Goal: Task Accomplishment & Management: Manage account settings

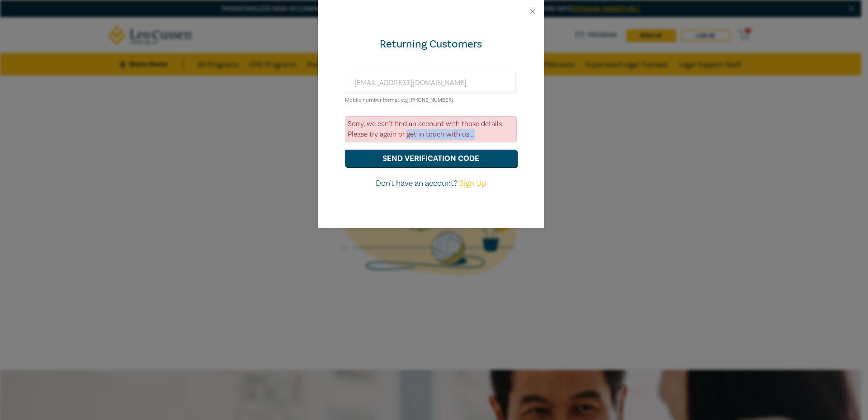
drag, startPoint x: 407, startPoint y: 134, endPoint x: 481, endPoint y: 136, distance: 74.1
click at [481, 136] on div "Sorry, we can't find an account with those details. Please try again or get in …" at bounding box center [431, 129] width 172 height 26
copy div "get in touch with us...."
click at [484, 158] on button "send verification code" at bounding box center [431, 158] width 172 height 17
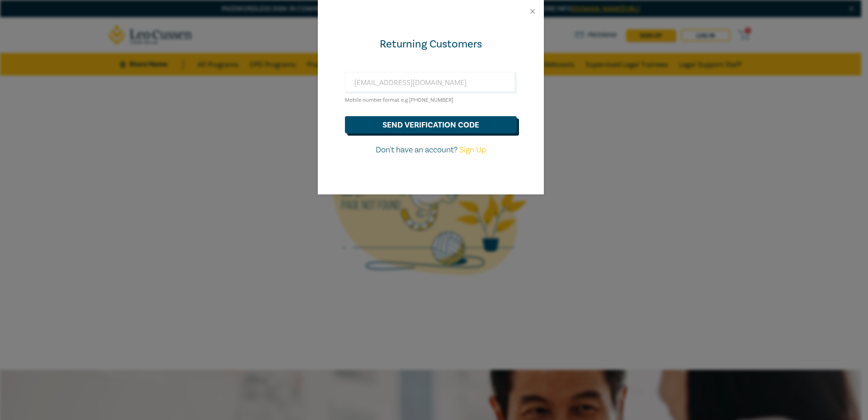
click at [417, 124] on button "send verification code" at bounding box center [431, 124] width 172 height 17
click at [403, 124] on button "send verification code" at bounding box center [431, 124] width 172 height 17
click at [381, 122] on button "send verification code" at bounding box center [431, 124] width 172 height 17
drag, startPoint x: 427, startPoint y: 123, endPoint x: 427, endPoint y: 139, distance: 15.8
click at [427, 123] on button "send verification code" at bounding box center [431, 124] width 172 height 17
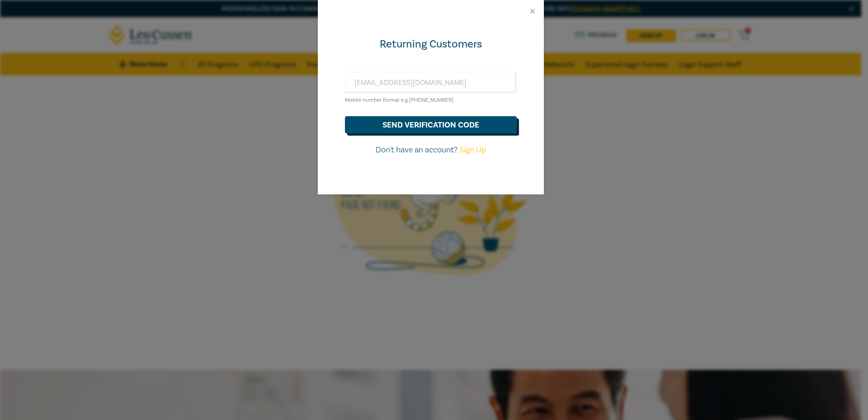
click at [419, 126] on button "send verification code" at bounding box center [431, 124] width 172 height 17
click at [394, 121] on button "send verification code" at bounding box center [431, 124] width 172 height 17
click at [405, 125] on button "send verification code" at bounding box center [431, 124] width 172 height 17
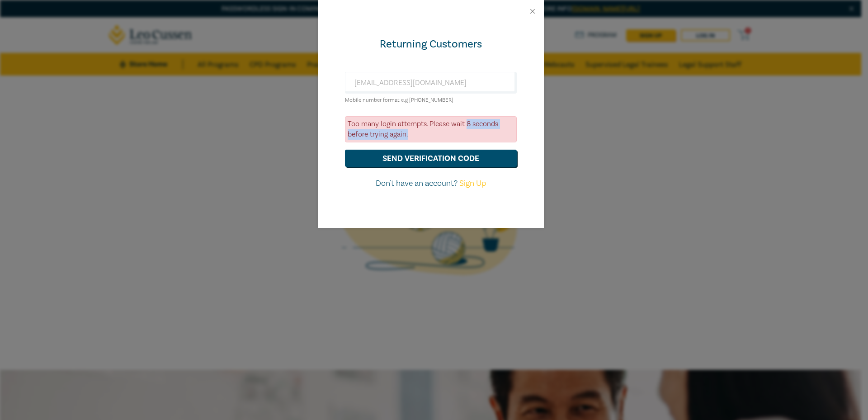
drag, startPoint x: 466, startPoint y: 122, endPoint x: 504, endPoint y: 131, distance: 39.2
click at [504, 131] on div "Too many login attempts. Please wait 8 seconds before trying again." at bounding box center [431, 129] width 172 height 26
drag, startPoint x: 432, startPoint y: 124, endPoint x: 464, endPoint y: 125, distance: 32.6
click at [464, 125] on div "Too many login attempts. Please wait 8 seconds before trying again." at bounding box center [431, 129] width 172 height 26
click at [452, 155] on button "send verification code" at bounding box center [431, 158] width 172 height 17
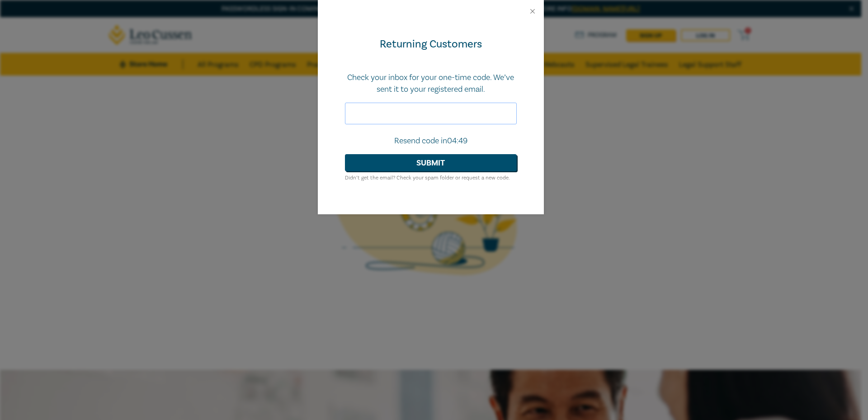
click at [454, 115] on input "text" at bounding box center [431, 114] width 172 height 22
paste input "107828"
click at [487, 165] on button "Submit" at bounding box center [431, 162] width 172 height 17
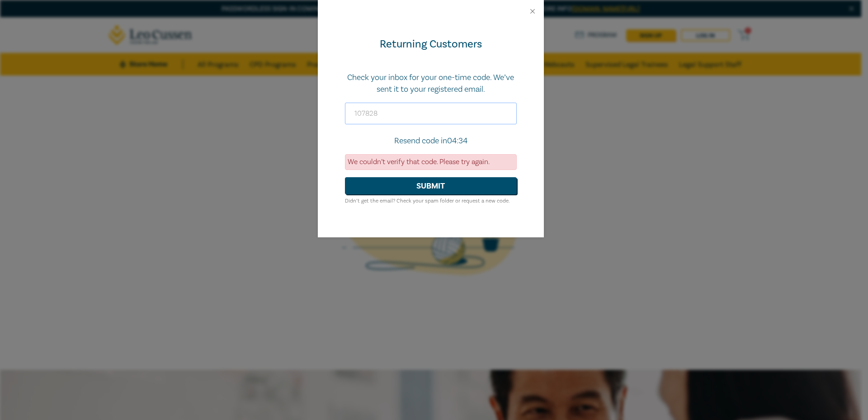
click at [443, 106] on input "107828" at bounding box center [431, 114] width 172 height 22
paste input "530443"
type input "530443"
click at [430, 186] on button "Submit" at bounding box center [431, 185] width 172 height 17
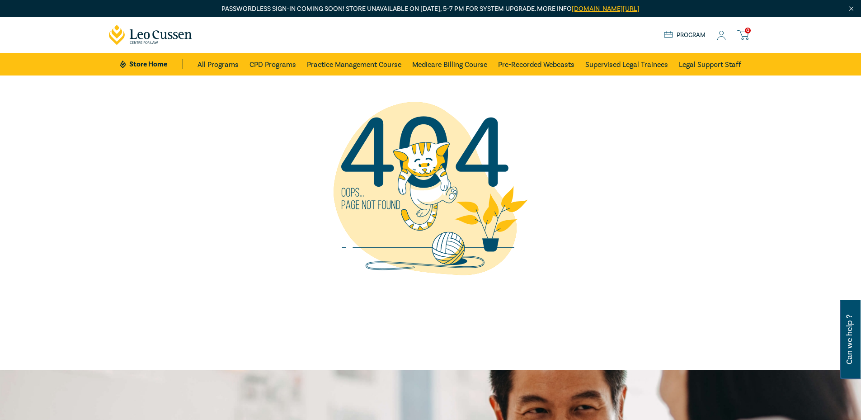
click at [719, 35] on icon at bounding box center [721, 35] width 9 height 9
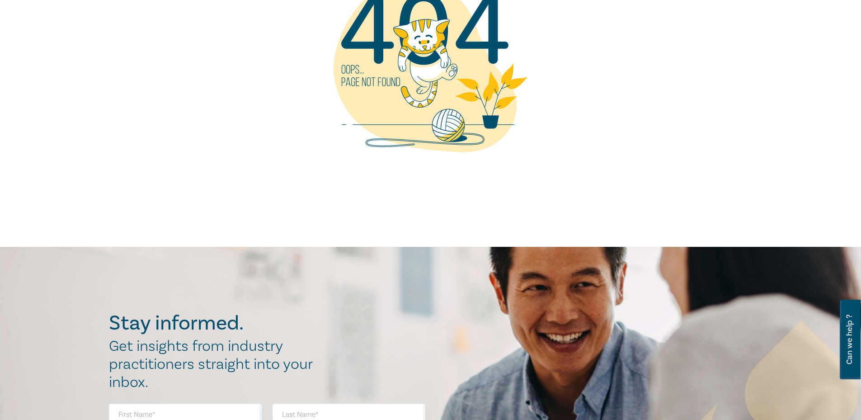
scroll to position [45, 0]
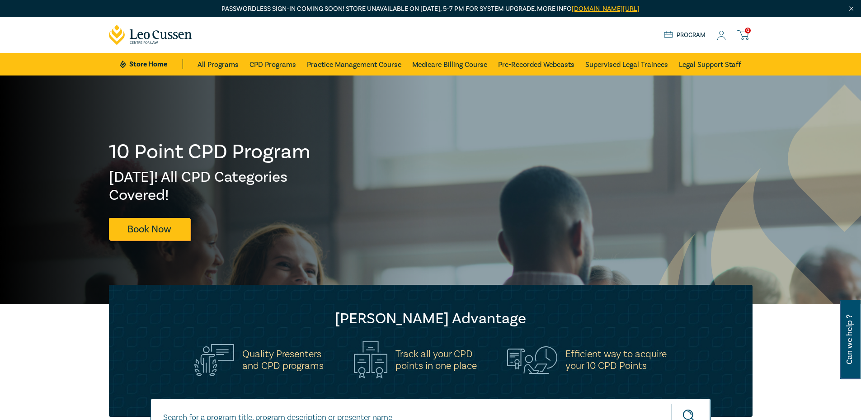
click at [720, 33] on icon at bounding box center [721, 35] width 9 height 9
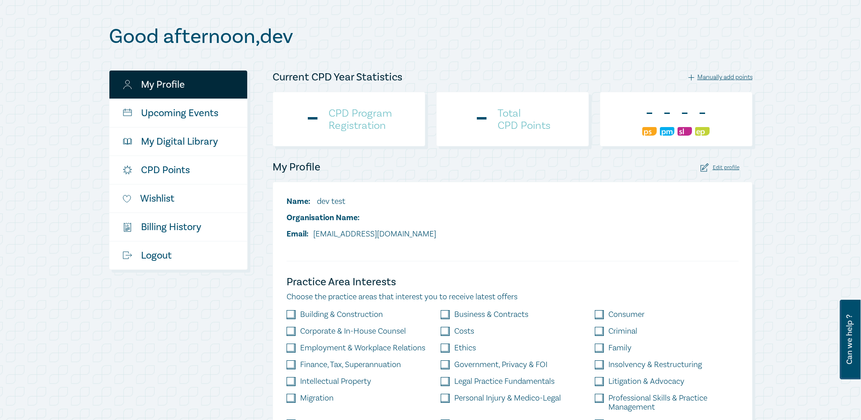
scroll to position [45, 0]
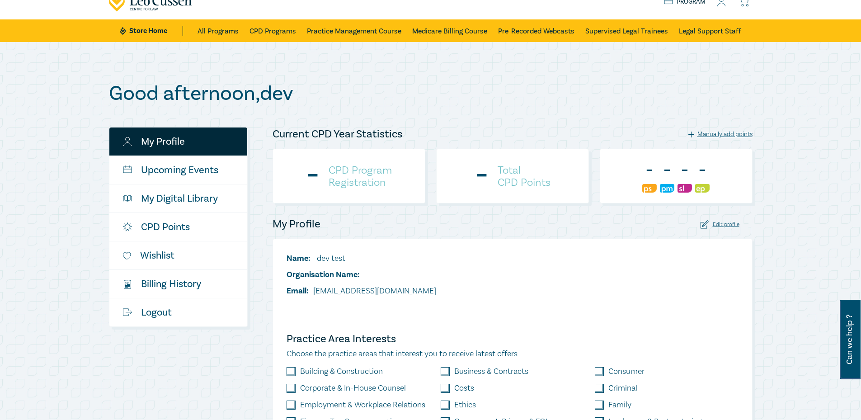
scroll to position [90, 0]
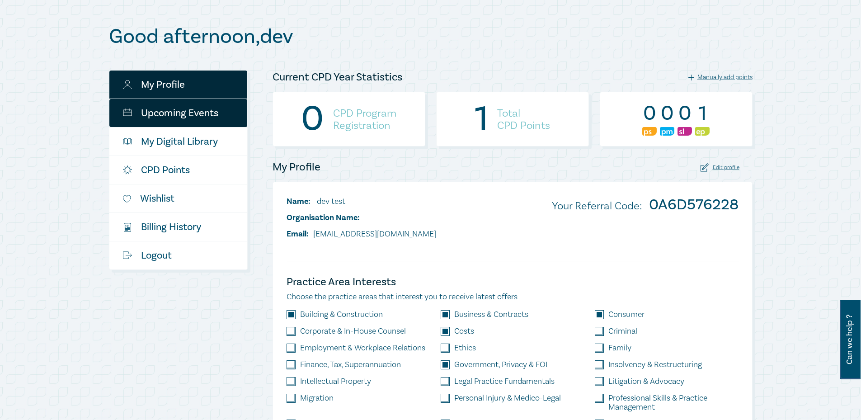
click at [154, 105] on link "Upcoming Events" at bounding box center [178, 113] width 138 height 28
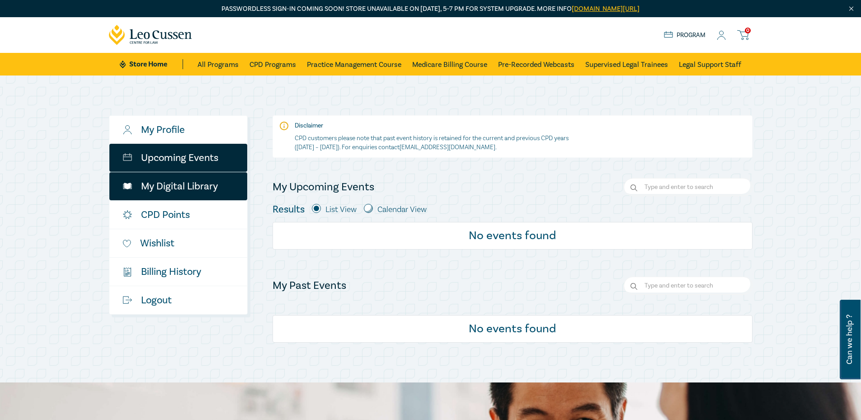
click at [148, 194] on link "My Digital Library" at bounding box center [178, 186] width 138 height 28
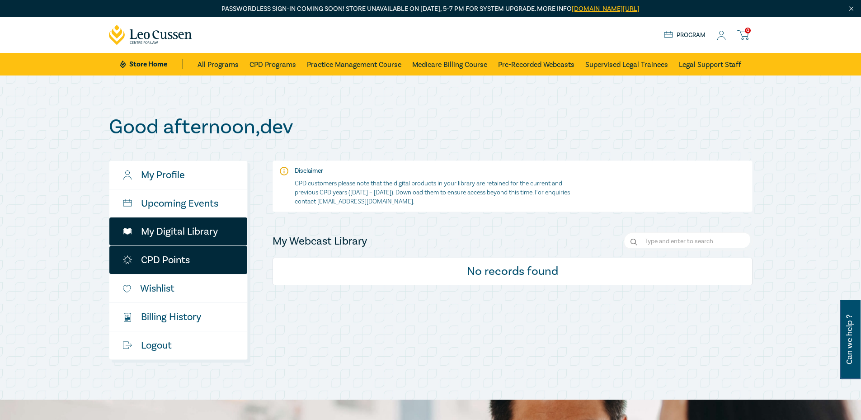
click at [147, 258] on link "CPD Points" at bounding box center [178, 260] width 138 height 28
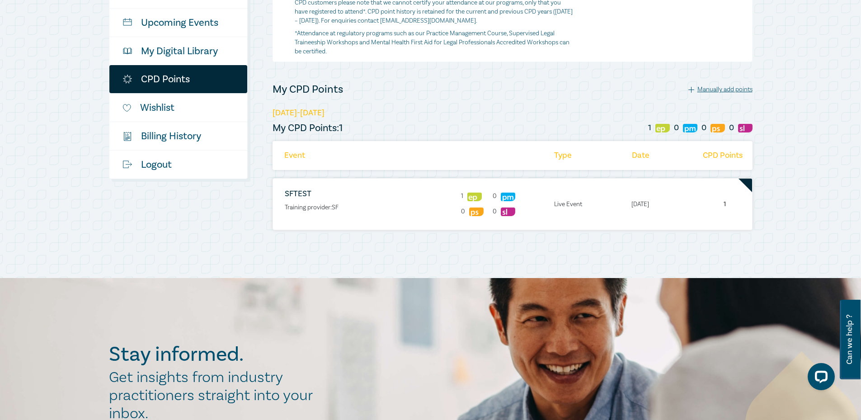
scroll to position [45, 0]
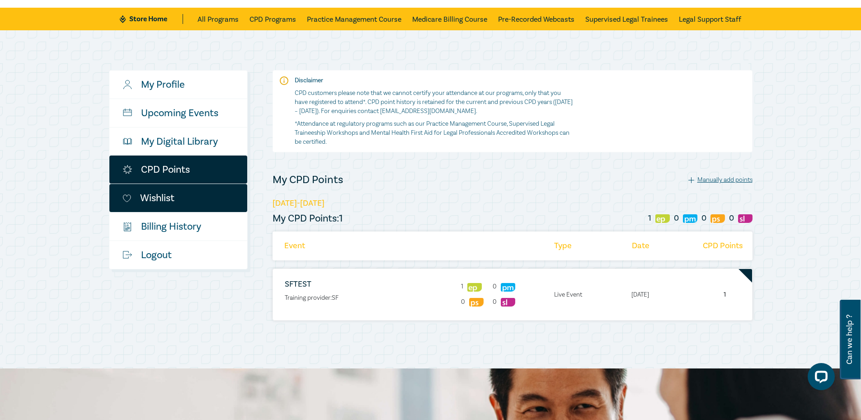
click at [130, 207] on link "Wishlist" at bounding box center [178, 198] width 138 height 28
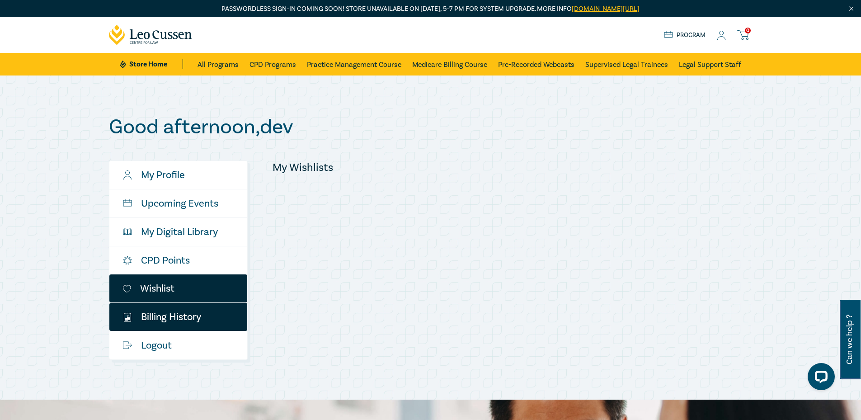
click at [172, 312] on link "$ Billing History" at bounding box center [178, 317] width 138 height 28
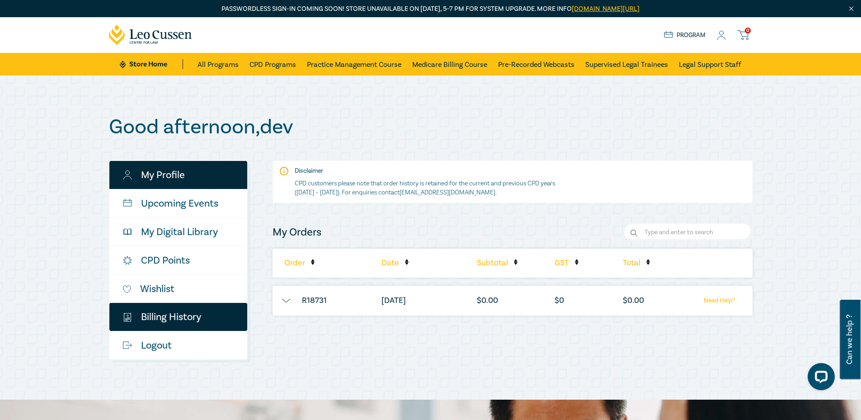
click at [180, 174] on link "My Profile" at bounding box center [178, 175] width 138 height 28
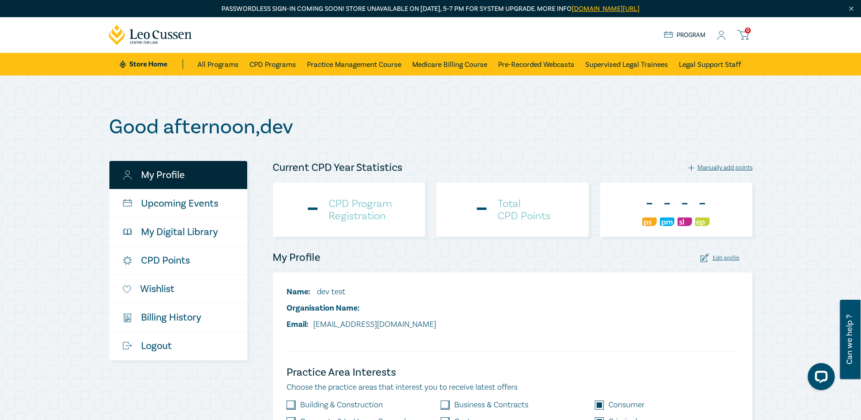
checkbox input "true"
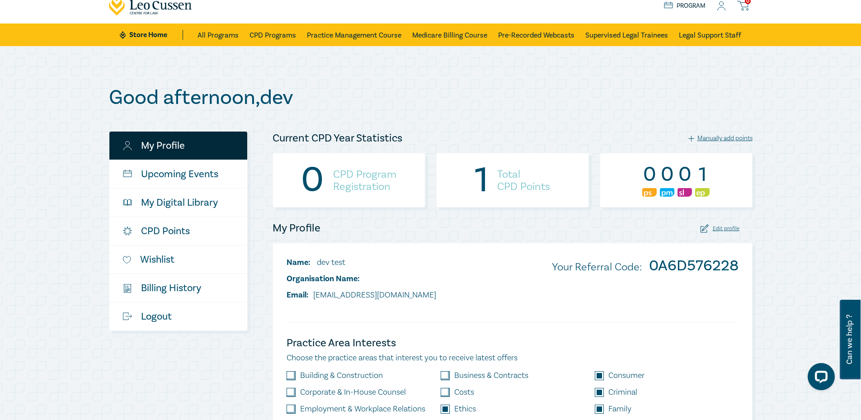
scroll to position [45, 0]
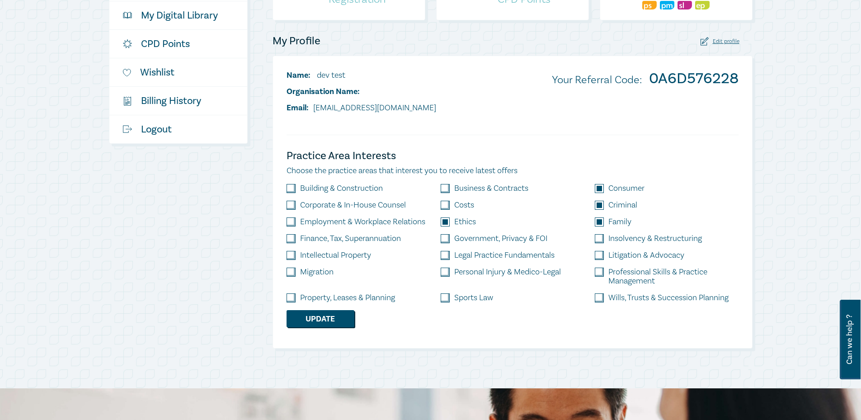
scroll to position [136, 0]
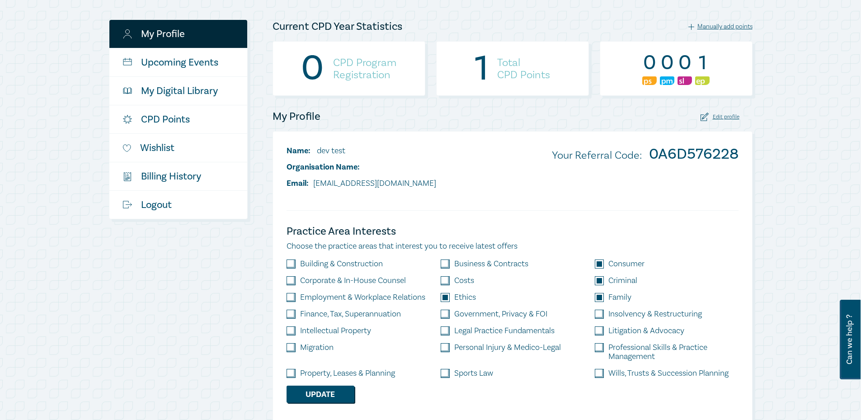
scroll to position [136, 0]
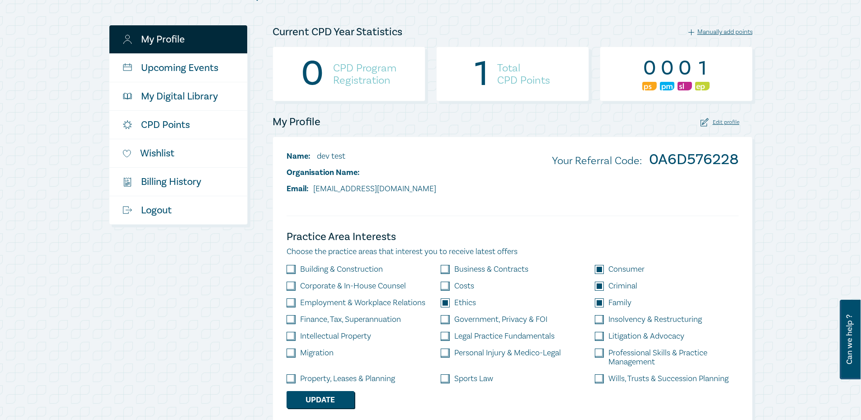
click at [727, 124] on div "Edit profile" at bounding box center [719, 122] width 39 height 9
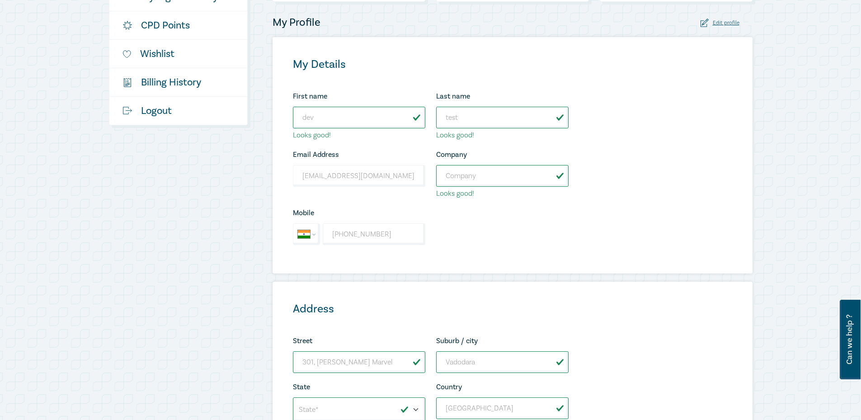
scroll to position [226, 0]
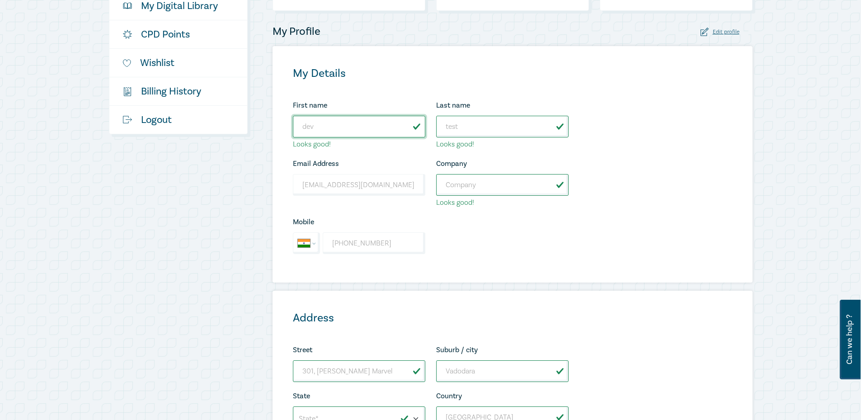
click at [332, 135] on input "dev" at bounding box center [359, 127] width 132 height 22
type input "devss"
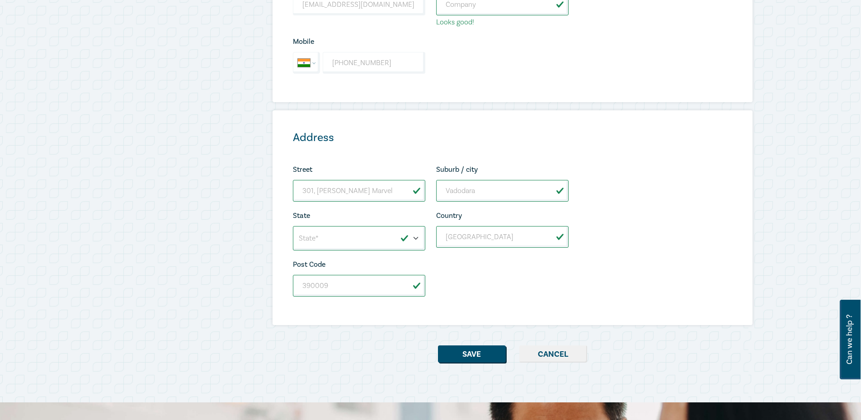
scroll to position [407, 0]
drag, startPoint x: 104, startPoint y: 217, endPoint x: 113, endPoint y: 216, distance: 9.7
click at [104, 217] on div "My Profile Upcoming Events My Digital Library CPD Points Wishlist $ Billing His…" at bounding box center [185, 58] width 164 height 608
click at [451, 358] on button "Save" at bounding box center [472, 353] width 68 height 17
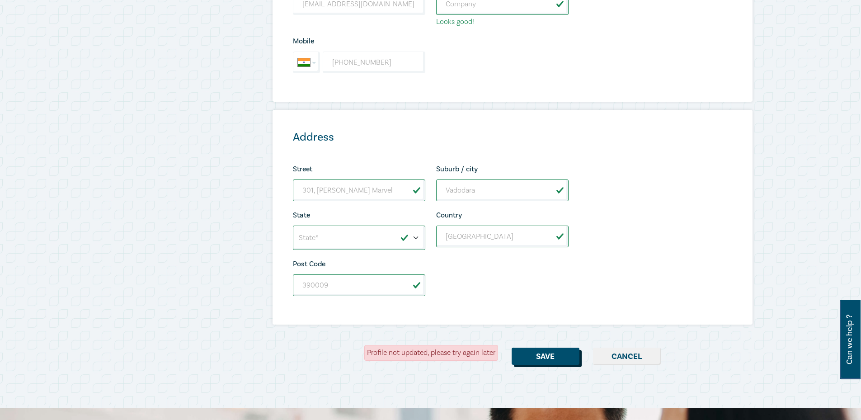
drag, startPoint x: 530, startPoint y: 354, endPoint x: 516, endPoint y: 349, distance: 14.0
click at [530, 354] on button "Save" at bounding box center [545, 355] width 68 height 17
click at [555, 356] on button "Save" at bounding box center [545, 355] width 68 height 17
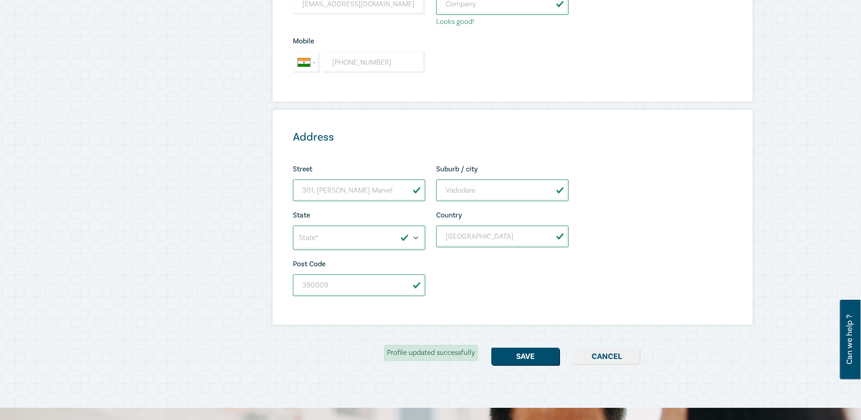
click at [77, 216] on div "Good afternoon , devss My Profile Upcoming Events My Digital Library CPD Points…" at bounding box center [430, 38] width 861 height 738
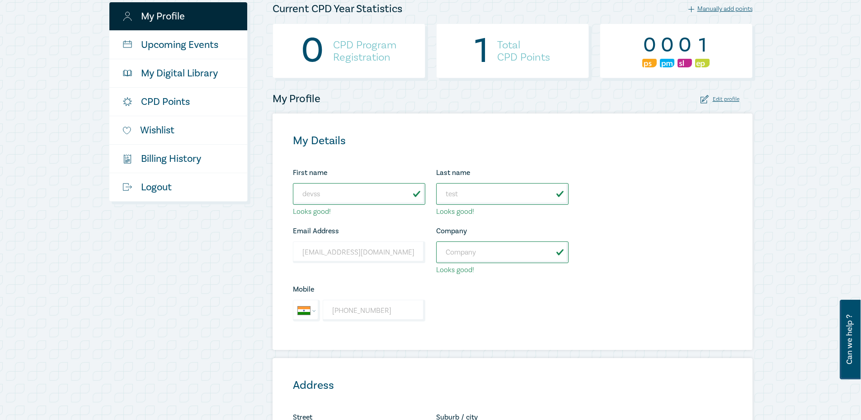
scroll to position [90, 0]
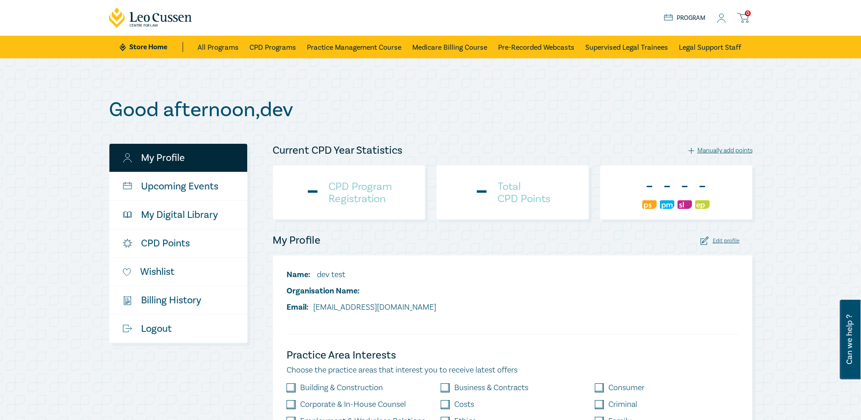
scroll to position [90, 0]
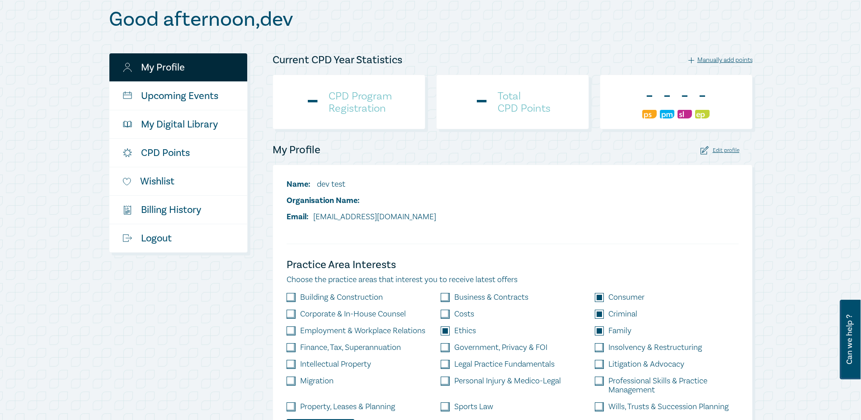
checkbox input "true"
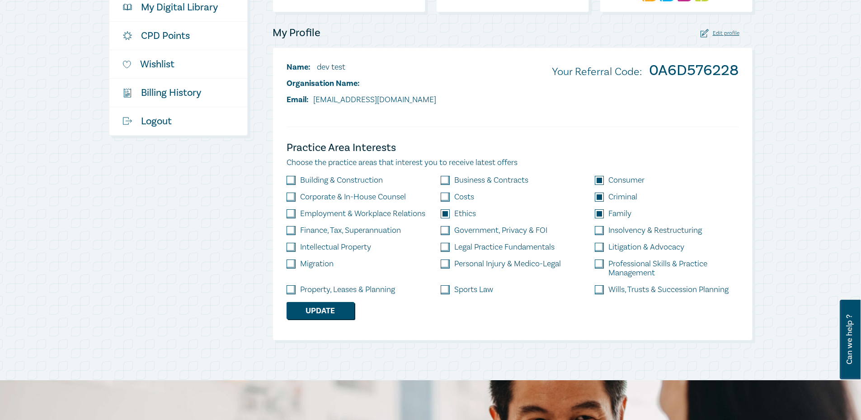
scroll to position [181, 0]
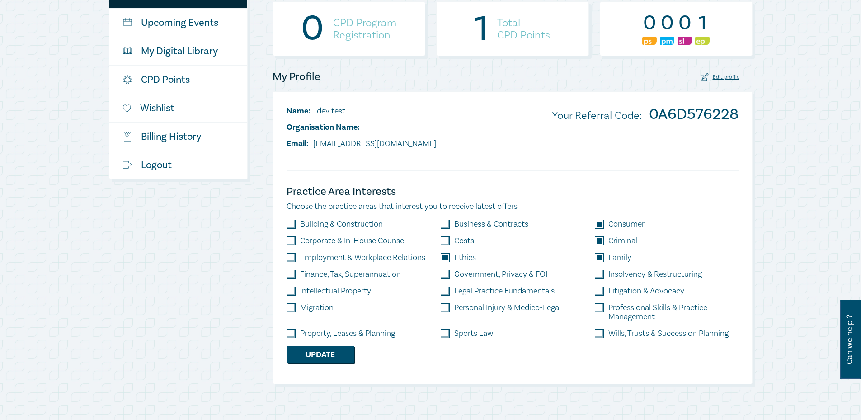
click at [721, 76] on div "Edit profile" at bounding box center [719, 77] width 39 height 9
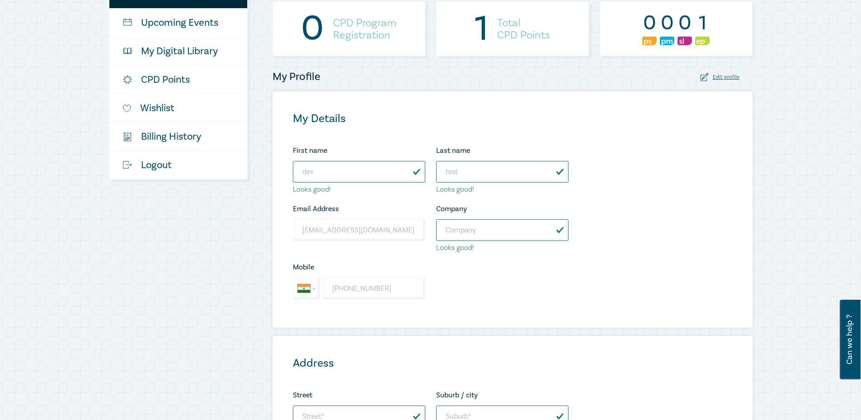
type input "devss"
type input "null"
type input "301, [PERSON_NAME] Marvel"
type input "Vadodara"
type input "[GEOGRAPHIC_DATA]"
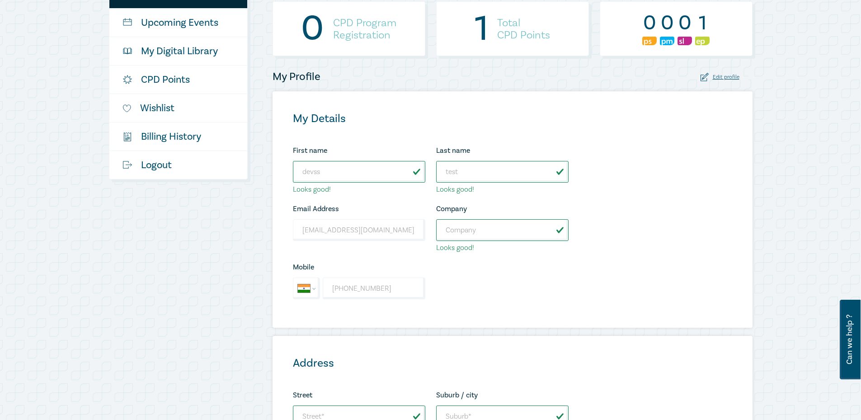
type input "390009"
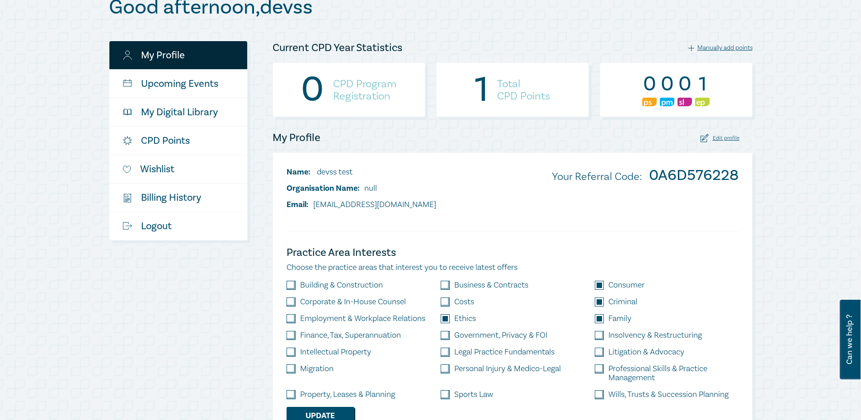
scroll to position [136, 0]
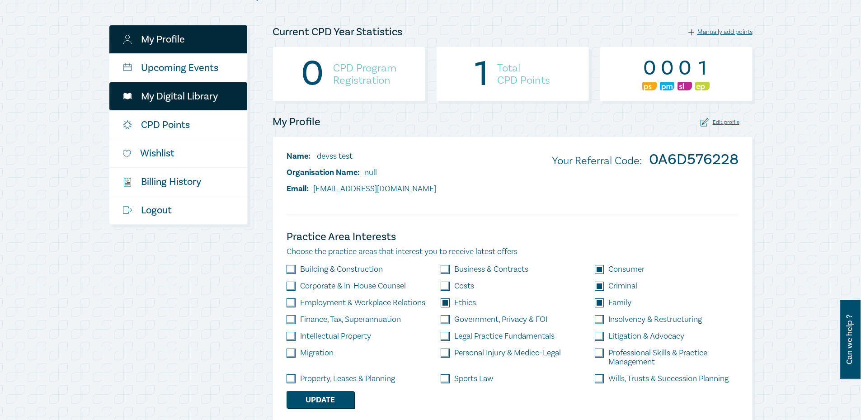
click at [197, 104] on link "My Digital Library" at bounding box center [178, 96] width 138 height 28
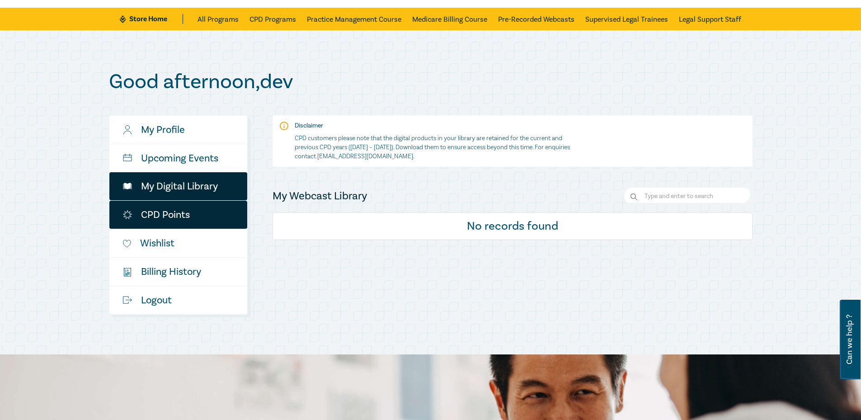
click at [201, 215] on link "CPD Points" at bounding box center [178, 215] width 138 height 28
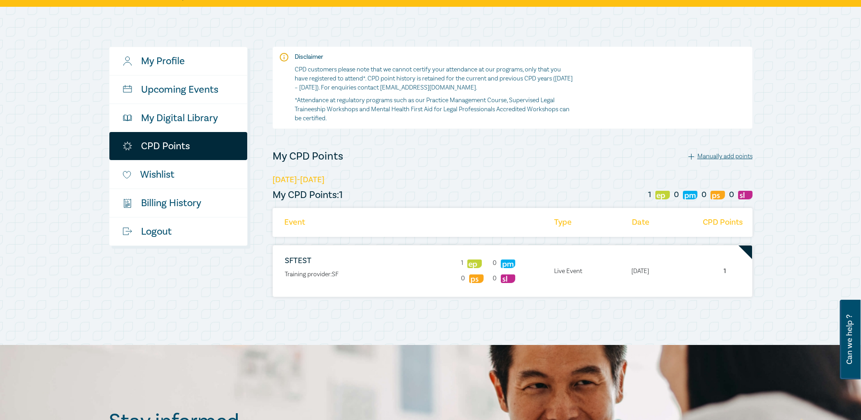
scroll to position [90, 0]
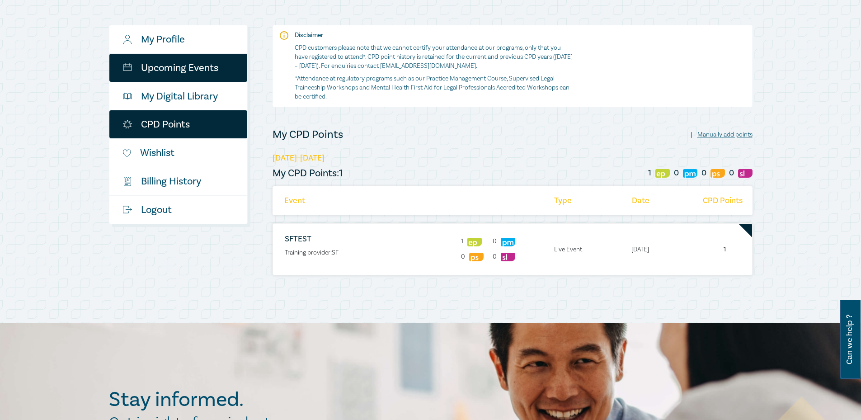
click at [177, 56] on link "Upcoming Events" at bounding box center [178, 68] width 138 height 28
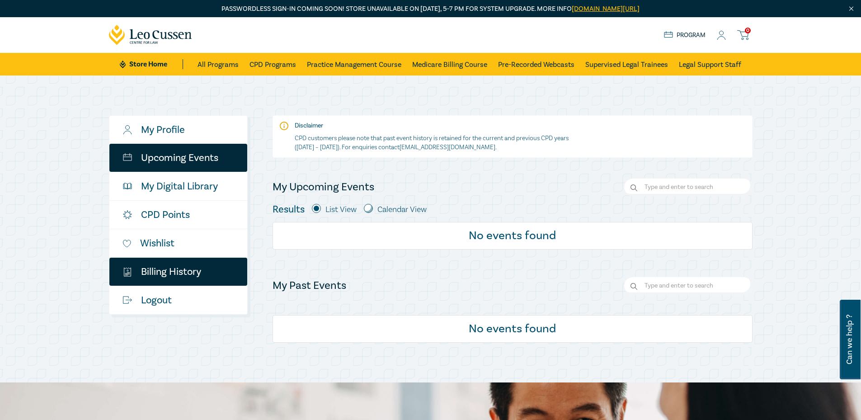
click at [199, 276] on link "$ Billing History" at bounding box center [178, 272] width 138 height 28
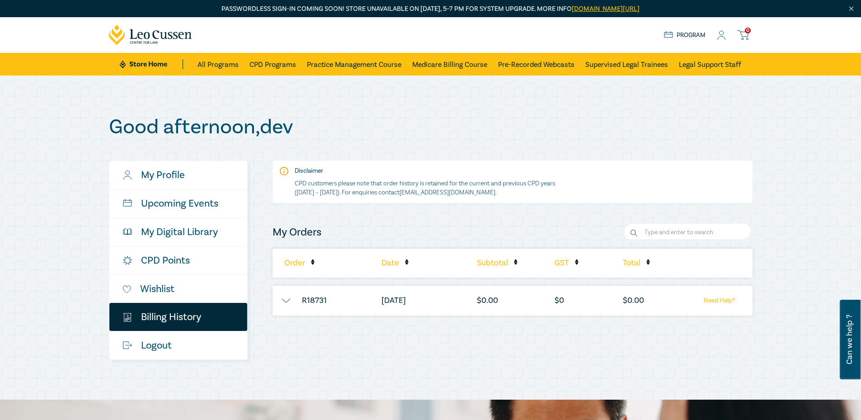
click at [713, 300] on link "Need Help?" at bounding box center [719, 300] width 56 height 11
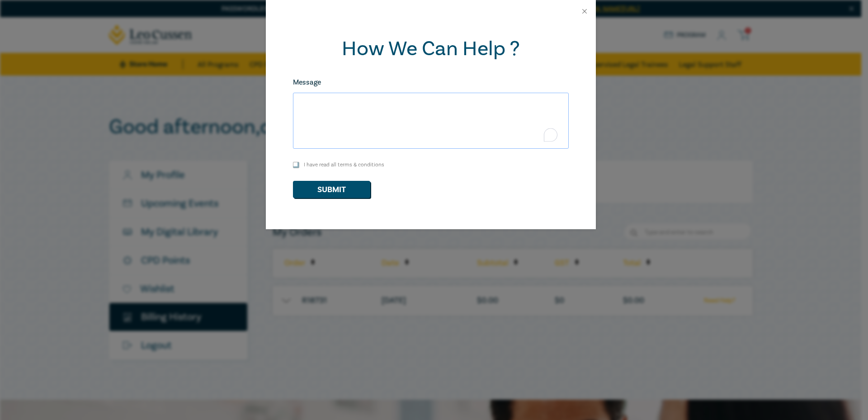
drag, startPoint x: 375, startPoint y: 133, endPoint x: 483, endPoint y: 110, distance: 110.0
click at [483, 110] on textarea "Message" at bounding box center [431, 121] width 276 height 56
click at [314, 110] on textarea "sdfsdf" at bounding box center [431, 121] width 276 height 56
type textarea "Developer"
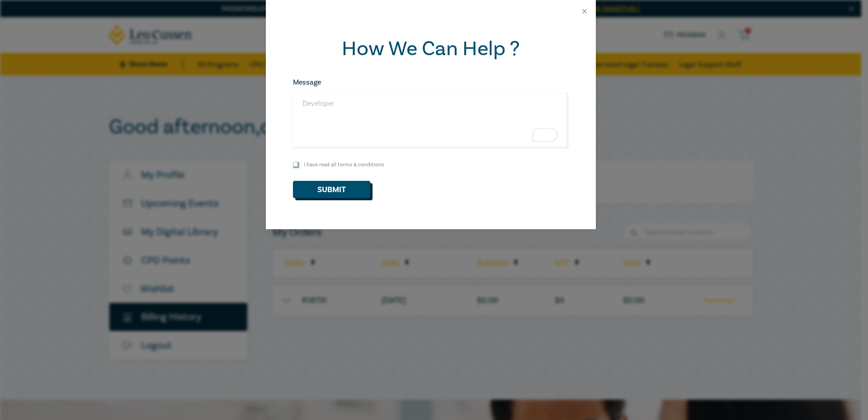
click at [315, 186] on button "Submit" at bounding box center [331, 189] width 77 height 17
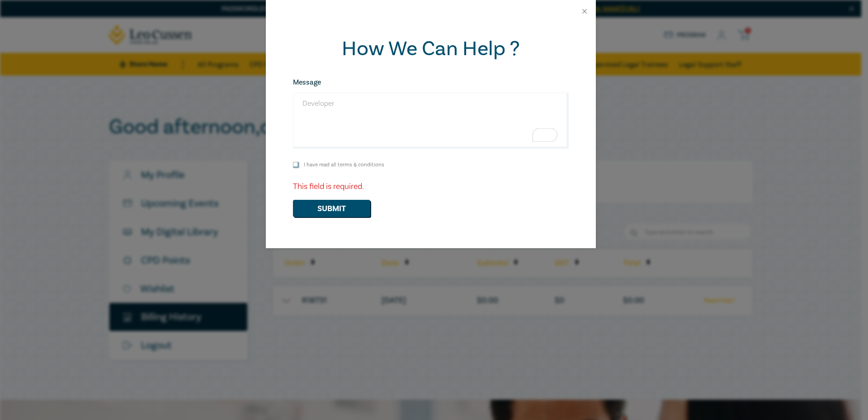
click at [298, 168] on input "I have read all terms & conditions" at bounding box center [296, 165] width 6 height 6
checkbox input "true"
click at [420, 187] on p "This field is required." at bounding box center [431, 187] width 276 height 12
click at [343, 203] on button "Submit" at bounding box center [331, 208] width 77 height 17
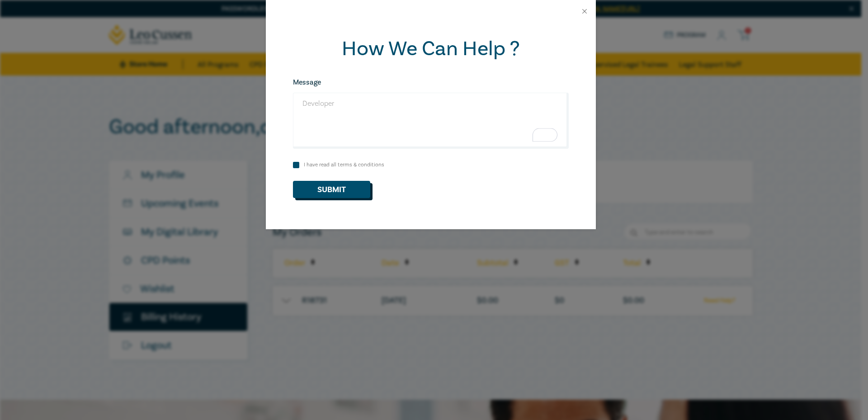
click at [333, 188] on button "Submit" at bounding box center [331, 189] width 77 height 17
click at [352, 189] on button "Submit" at bounding box center [331, 189] width 77 height 17
click at [338, 192] on button "Submit" at bounding box center [331, 189] width 77 height 17
click at [357, 189] on button "Submit" at bounding box center [331, 189] width 77 height 17
click at [344, 188] on button "Submit" at bounding box center [331, 189] width 77 height 17
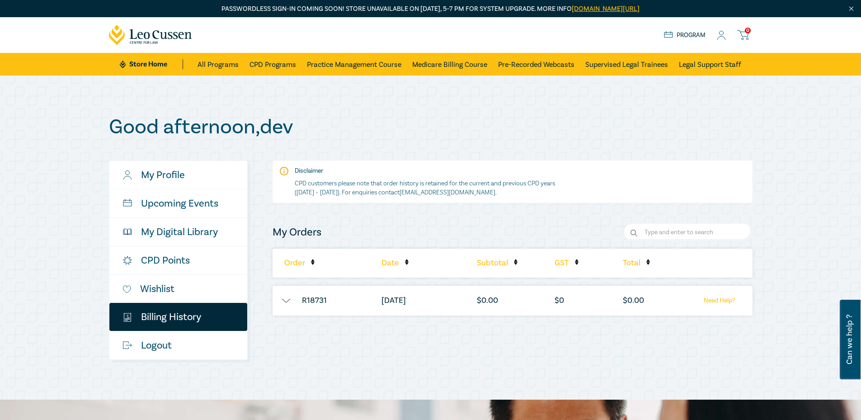
click at [725, 300] on link "Need Help?" at bounding box center [719, 300] width 56 height 11
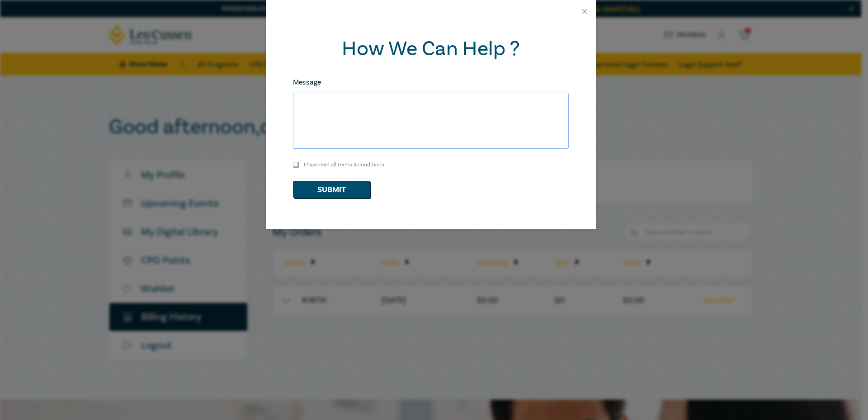
click at [375, 111] on textarea "Message" at bounding box center [431, 121] width 276 height 56
type textarea "Developer"
click at [296, 164] on input "I have read all terms & conditions" at bounding box center [296, 165] width 6 height 6
checkbox input "true"
click at [319, 188] on button "Submit" at bounding box center [331, 189] width 77 height 17
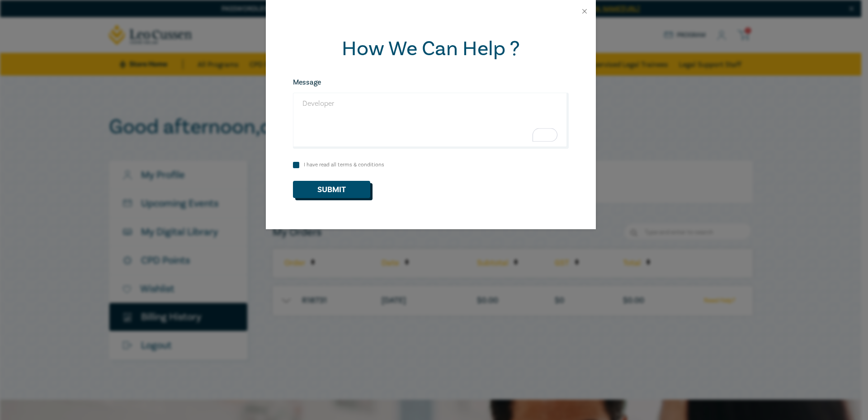
click at [328, 189] on button "Submit" at bounding box center [331, 189] width 77 height 17
checkbox input "false"
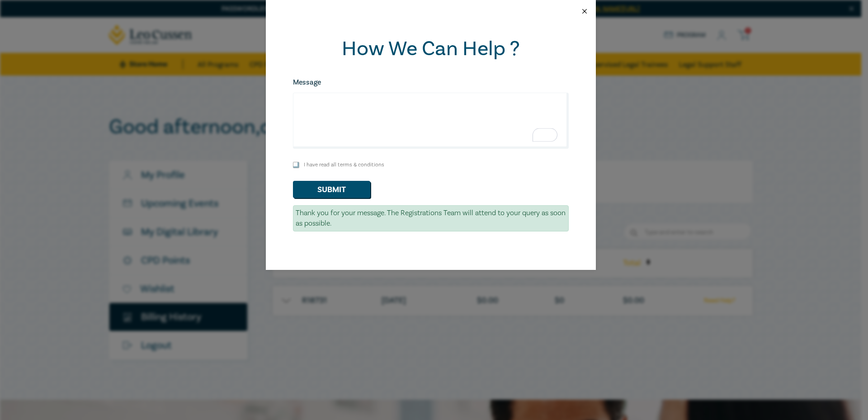
click at [582, 14] on button "Close" at bounding box center [584, 11] width 8 height 8
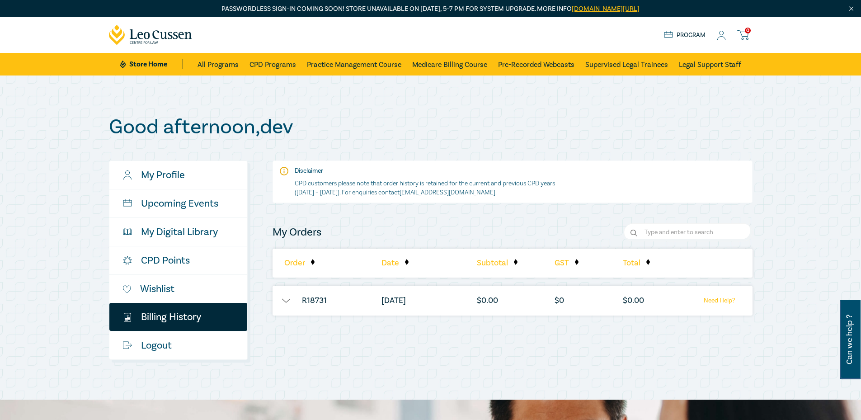
click at [720, 37] on icon at bounding box center [722, 38] width 8 height 3
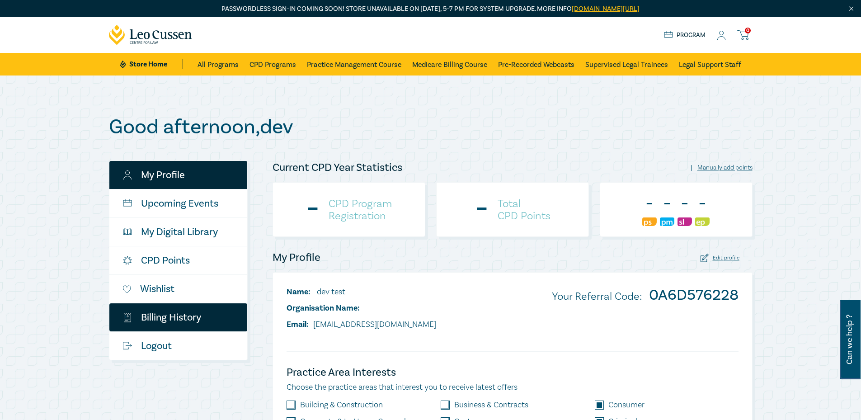
drag, startPoint x: 193, startPoint y: 342, endPoint x: 209, endPoint y: 328, distance: 20.5
click at [193, 342] on link "Logout" at bounding box center [178, 346] width 138 height 28
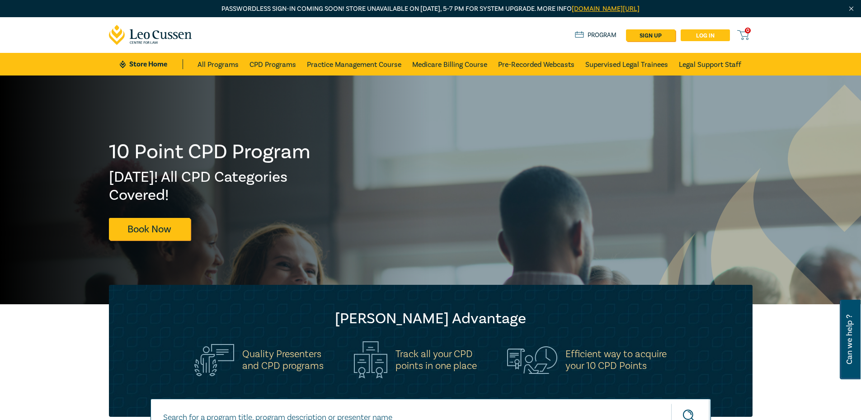
click at [710, 37] on link "Log in" at bounding box center [704, 35] width 49 height 12
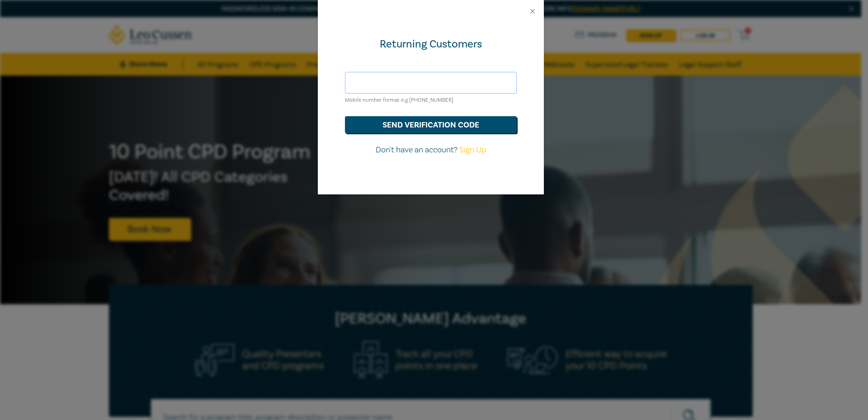
click at [423, 84] on input "text" at bounding box center [431, 83] width 172 height 22
type input "sureshsuthar2011@gmail.com"
click at [407, 128] on button "send verification code" at bounding box center [431, 124] width 172 height 17
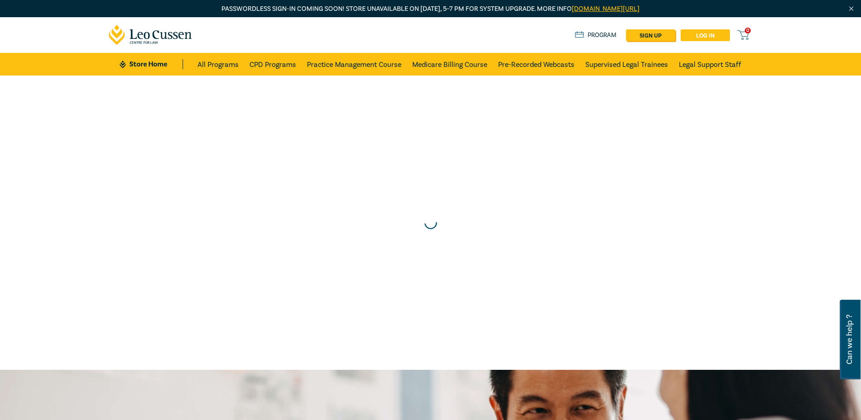
click at [705, 31] on link "Log in" at bounding box center [704, 35] width 49 height 12
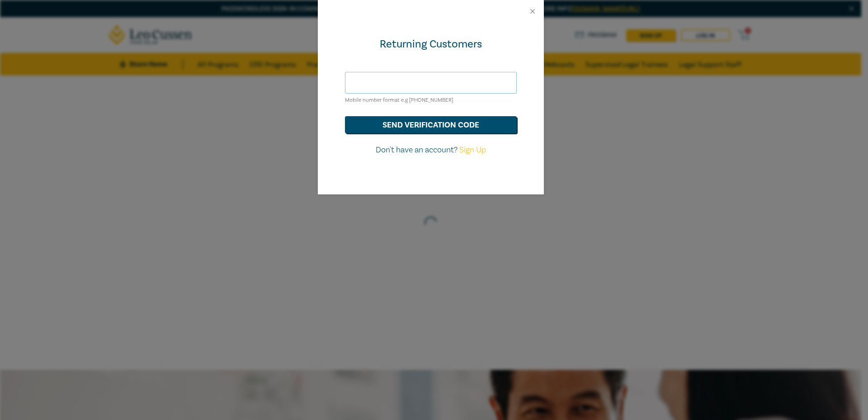
click at [420, 79] on input "text" at bounding box center [431, 83] width 172 height 22
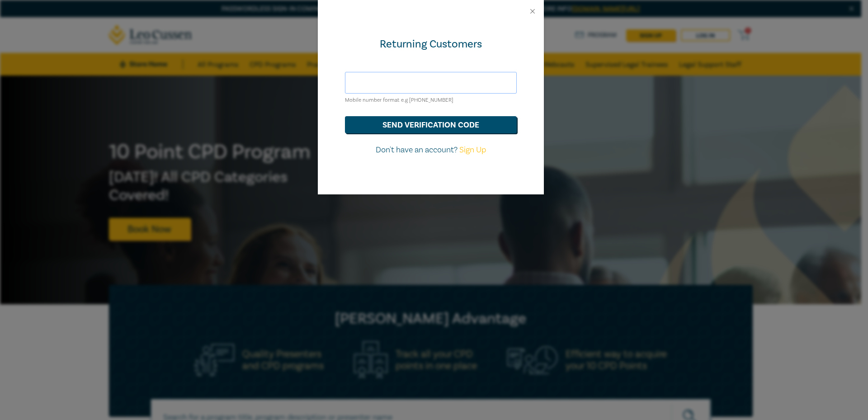
paste input "cmorisetty@hotmail.com"
type input "cmorisetty@hotmail.com"
click at [483, 45] on div "Returning Customers" at bounding box center [431, 44] width 172 height 14
click at [456, 124] on button "send verification code" at bounding box center [431, 124] width 172 height 17
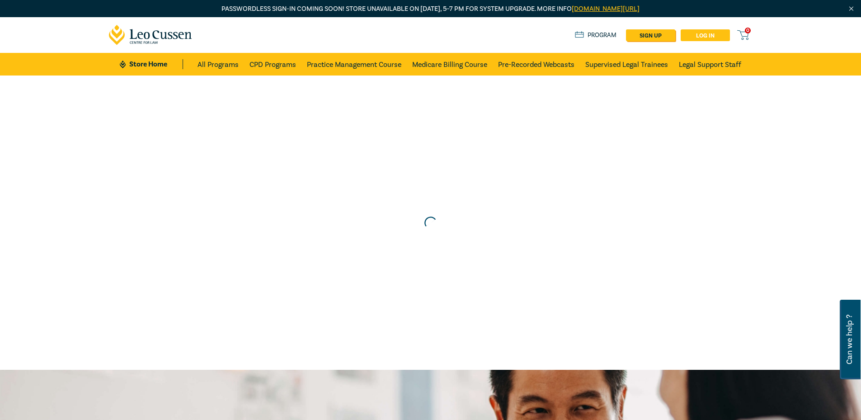
click at [710, 34] on link "Log in" at bounding box center [704, 35] width 49 height 12
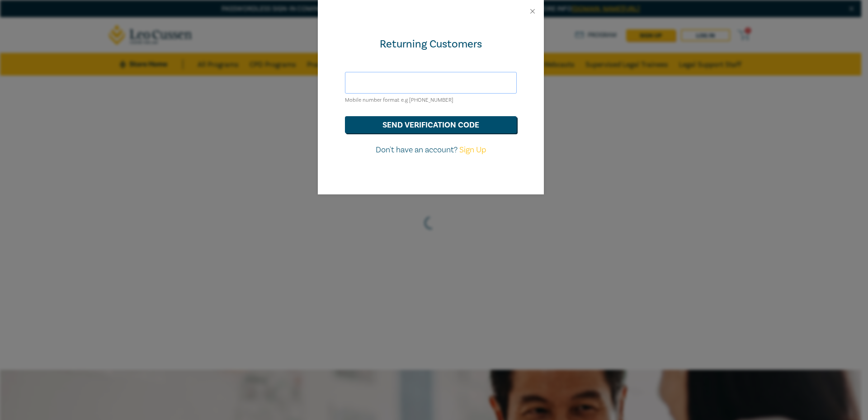
click at [422, 83] on input "text" at bounding box center [431, 83] width 172 height 22
paste input "[EMAIL_ADDRESS][DOMAIN_NAME]"
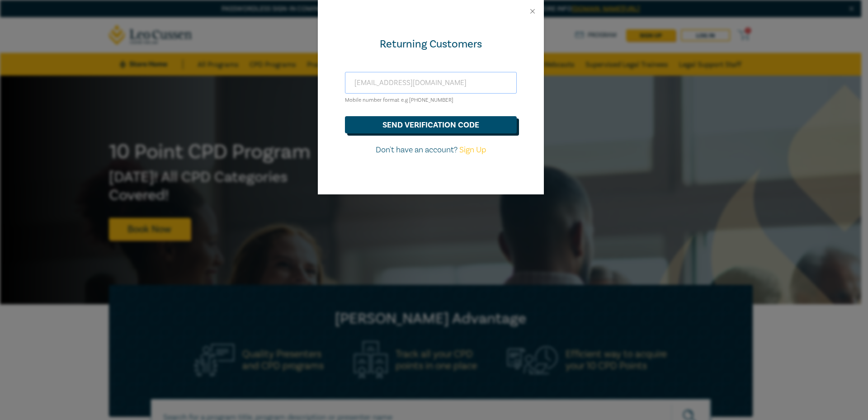
type input "[EMAIL_ADDRESS][DOMAIN_NAME]"
click at [492, 126] on button "send verification code" at bounding box center [431, 124] width 172 height 17
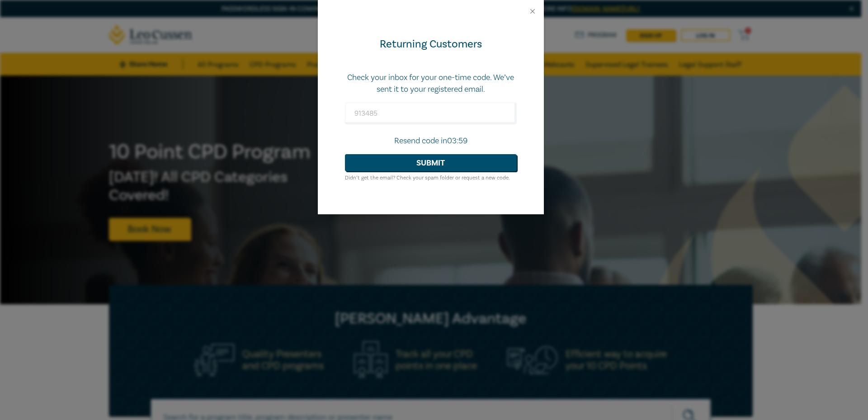
type input "504380"
click at [534, 13] on button "Close" at bounding box center [532, 11] width 8 height 8
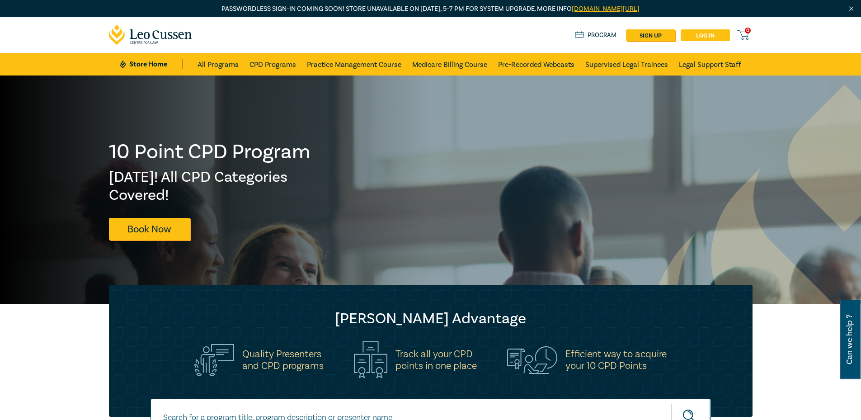
click at [702, 36] on link "Log in" at bounding box center [704, 35] width 49 height 12
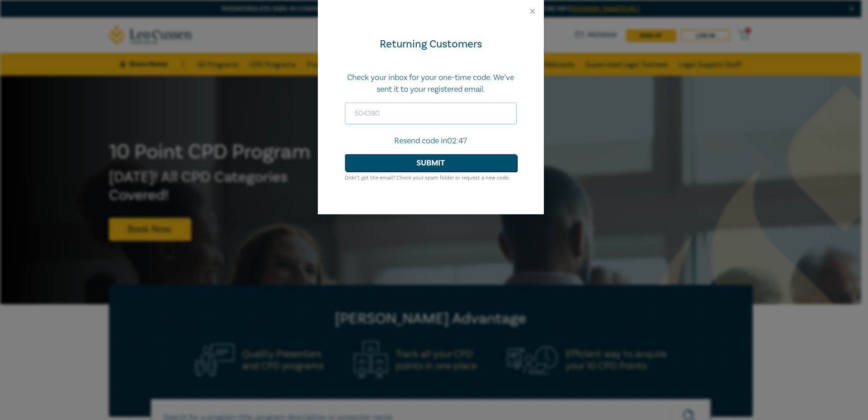
type input "133362"
click at [424, 113] on input "133362" at bounding box center [431, 114] width 172 height 22
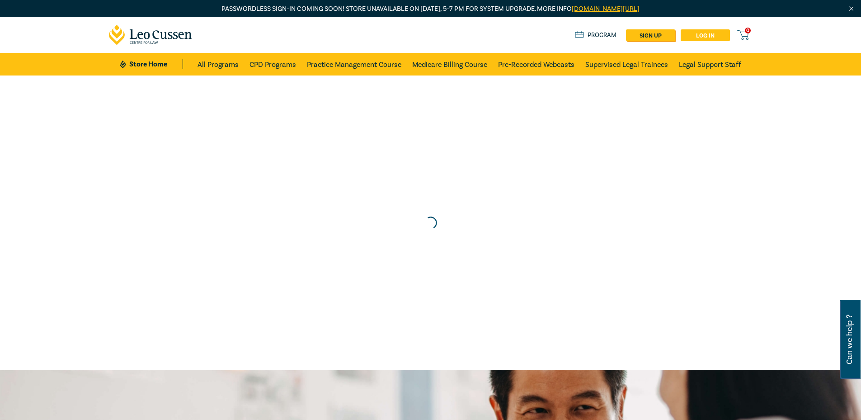
click at [719, 35] on link "Log in" at bounding box center [704, 35] width 49 height 12
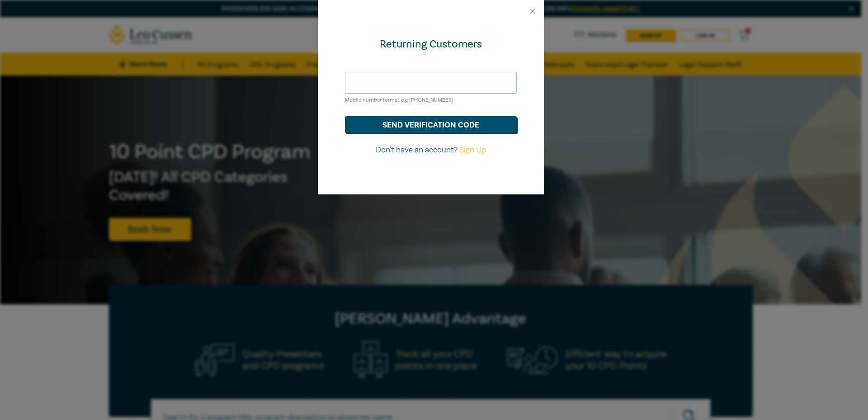
click at [409, 76] on input "text" at bounding box center [431, 83] width 172 height 22
type input "[EMAIL_ADDRESS][DOMAIN_NAME]"
click at [389, 125] on button "send verification code" at bounding box center [431, 124] width 172 height 17
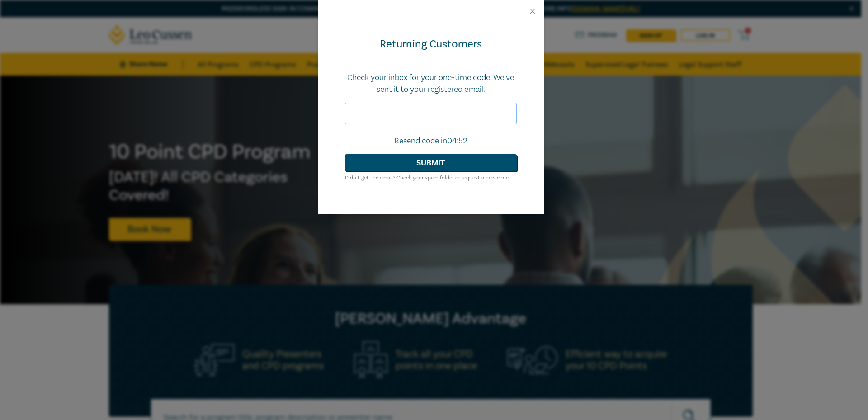
click at [431, 104] on input "text" at bounding box center [431, 114] width 172 height 22
paste input "335401"
type input "335401"
click at [455, 169] on button "Submit" at bounding box center [431, 162] width 172 height 17
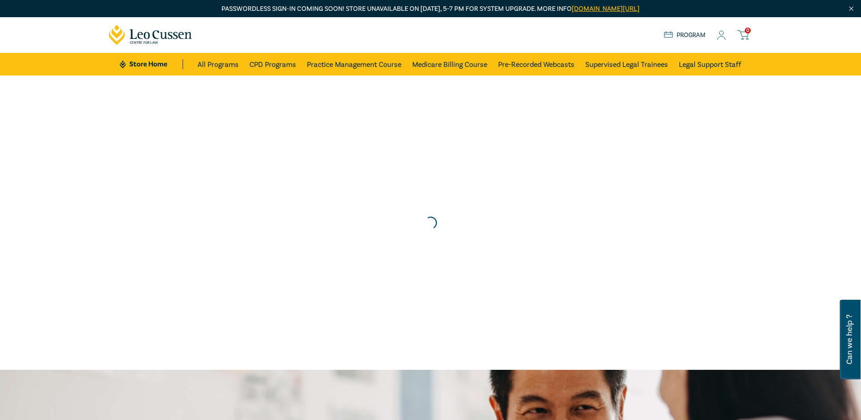
drag, startPoint x: 721, startPoint y: 33, endPoint x: 708, endPoint y: 43, distance: 16.4
click at [721, 33] on icon at bounding box center [721, 35] width 9 height 9
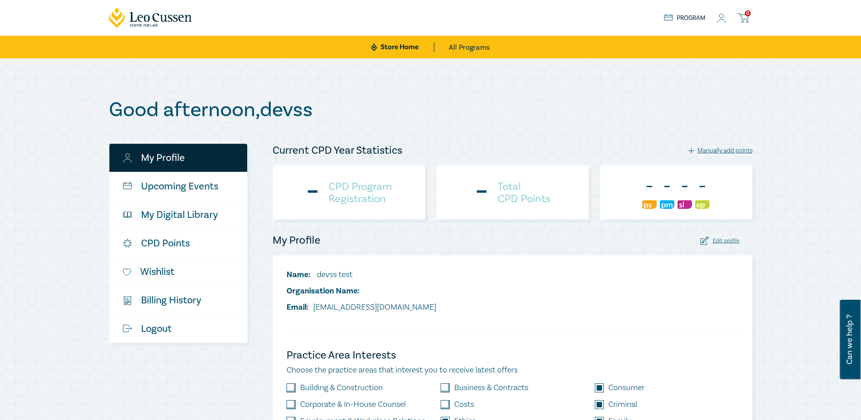
checkbox input "true"
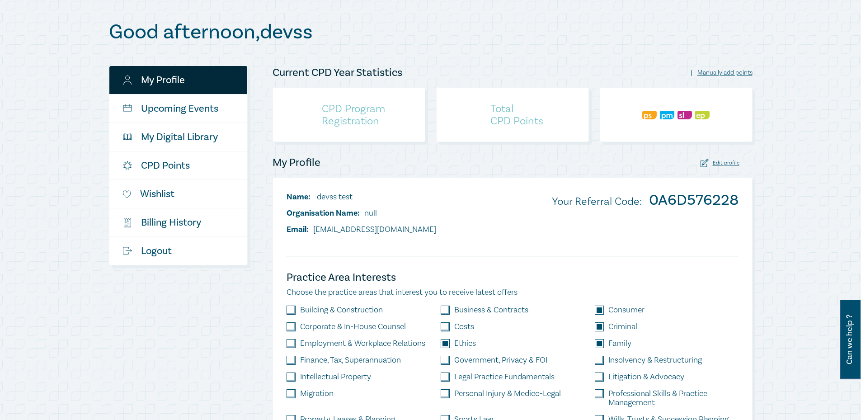
drag, startPoint x: 0, startPoint y: 0, endPoint x: 215, endPoint y: 369, distance: 427.2
click at [215, 369] on div "My Profile Upcoming Events My Digital Library CPD Points Wishlist $ Billing His…" at bounding box center [185, 268] width 164 height 404
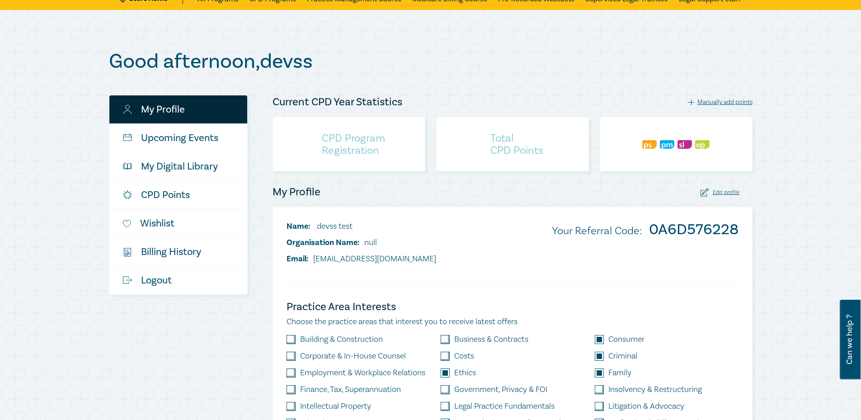
scroll to position [50, 0]
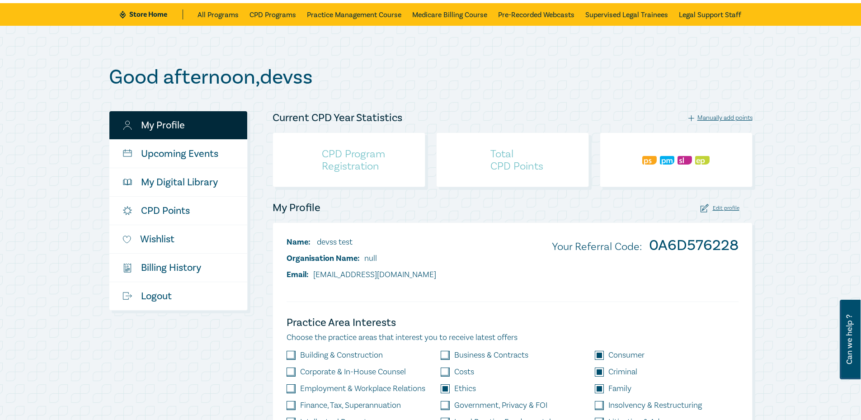
click at [159, 325] on div "My Profile Upcoming Events My Digital Library CPD Points Wishlist $ Billing His…" at bounding box center [185, 313] width 164 height 404
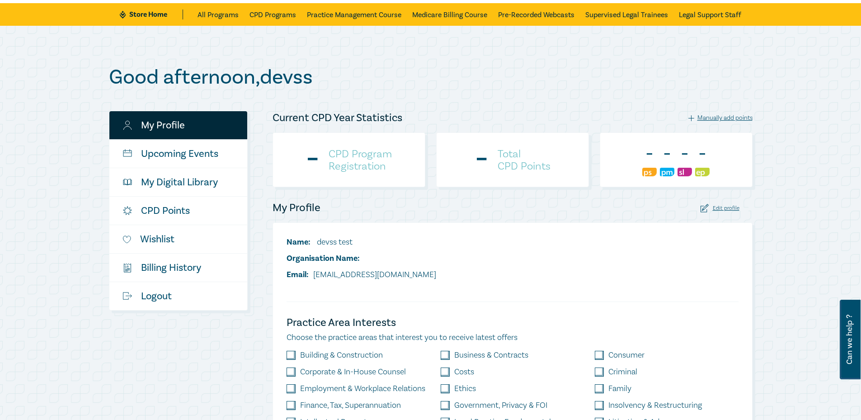
scroll to position [50, 0]
checkbox input "true"
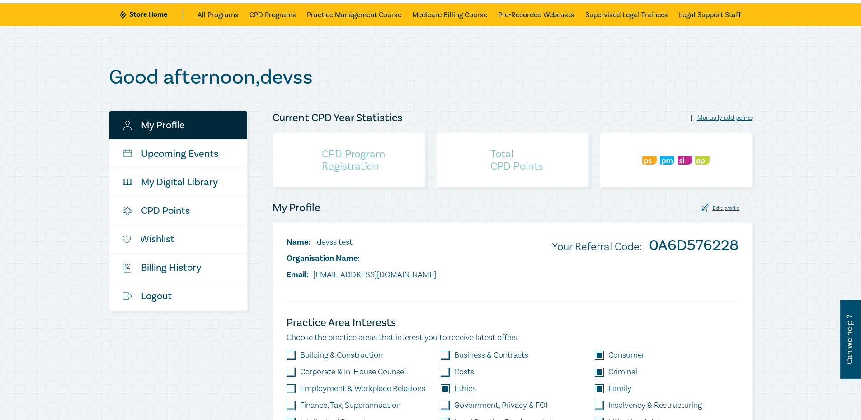
scroll to position [50, 0]
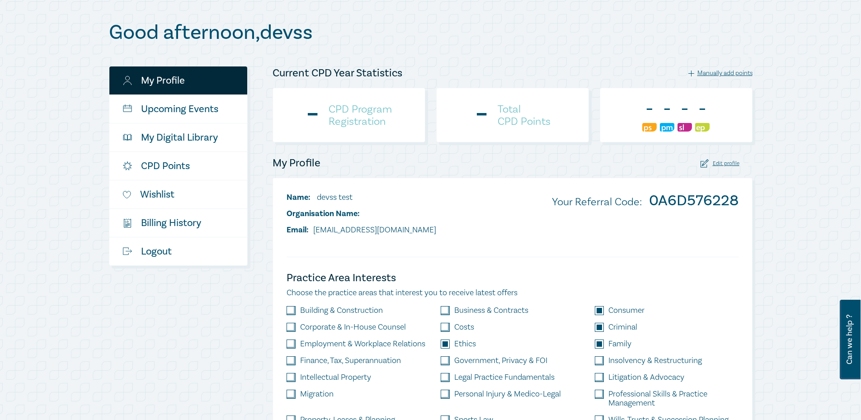
scroll to position [95, 0]
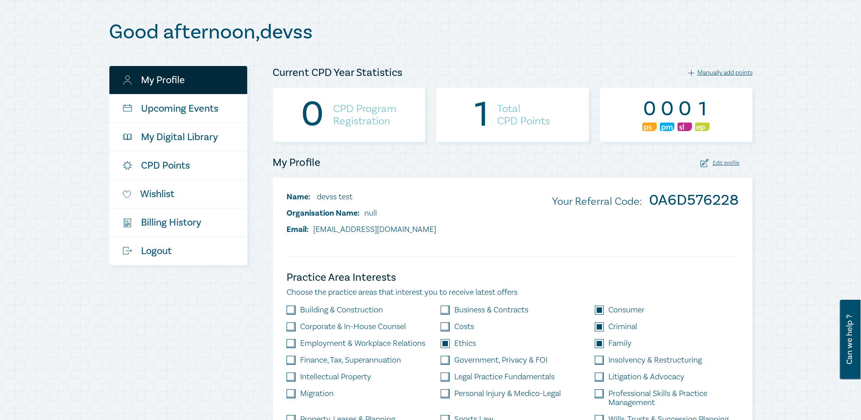
drag, startPoint x: 74, startPoint y: 352, endPoint x: 263, endPoint y: 303, distance: 194.7
click at [257, 313] on div "My Profile Upcoming Events My Digital Library CPD Points Wishlist $ Billing His…" at bounding box center [185, 268] width 164 height 404
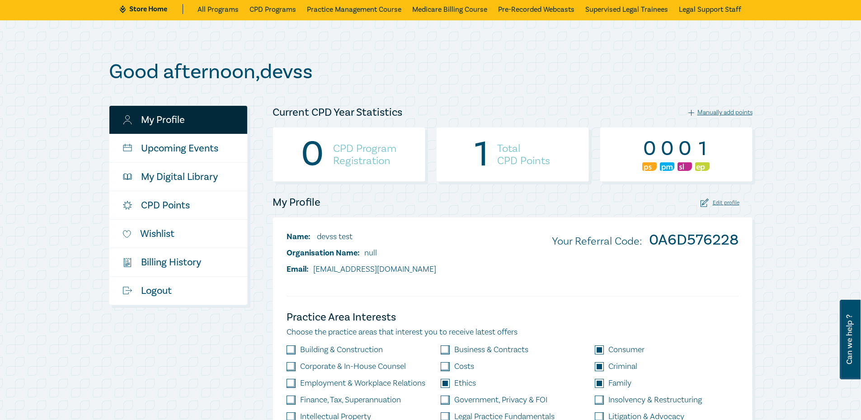
scroll to position [0, 0]
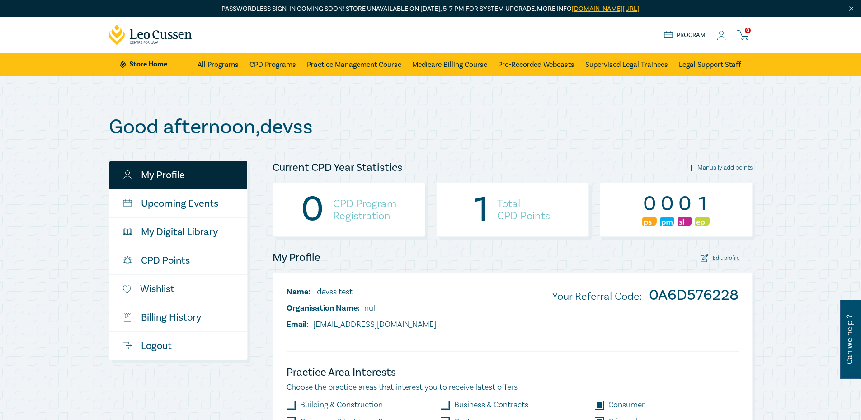
click at [724, 36] on icon at bounding box center [721, 35] width 9 height 9
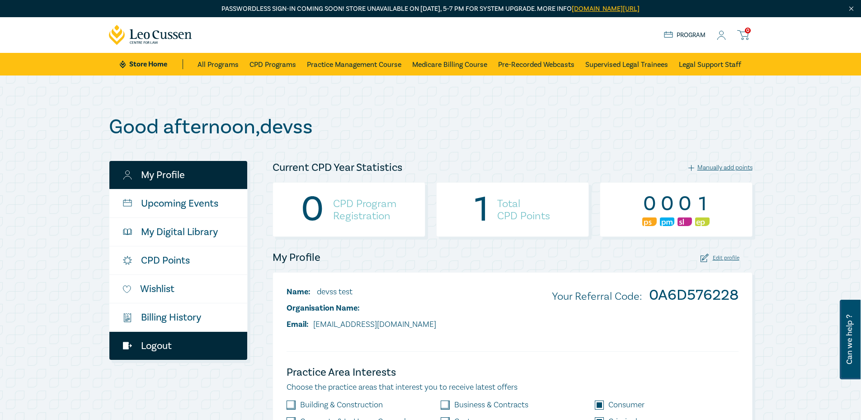
click at [164, 342] on link "Logout" at bounding box center [178, 346] width 138 height 28
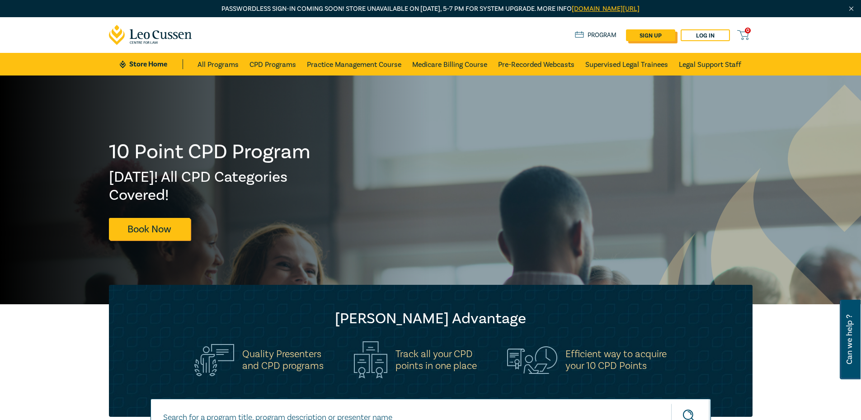
click at [658, 38] on link "sign up" at bounding box center [650, 35] width 49 height 12
select select "AU"
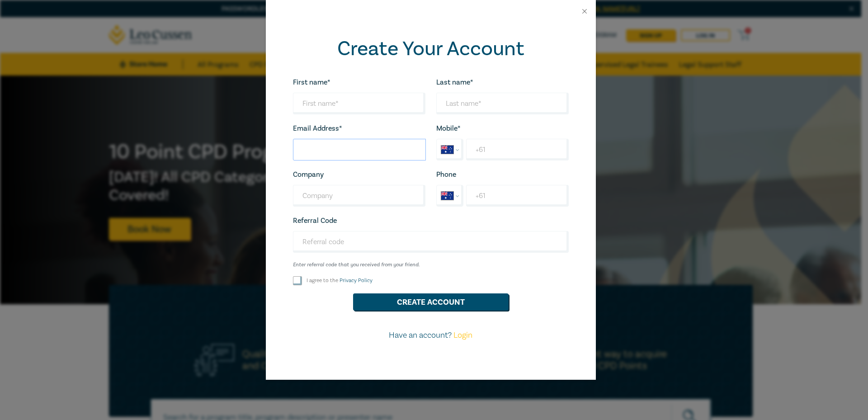
click at [343, 140] on input "Last name*" at bounding box center [359, 150] width 133 height 22
paste input "cinara5946@besaies.com"
click at [313, 156] on input "cinara5946@besaies.com" at bounding box center [359, 150] width 133 height 22
type input "cinara5946@besaies.com"
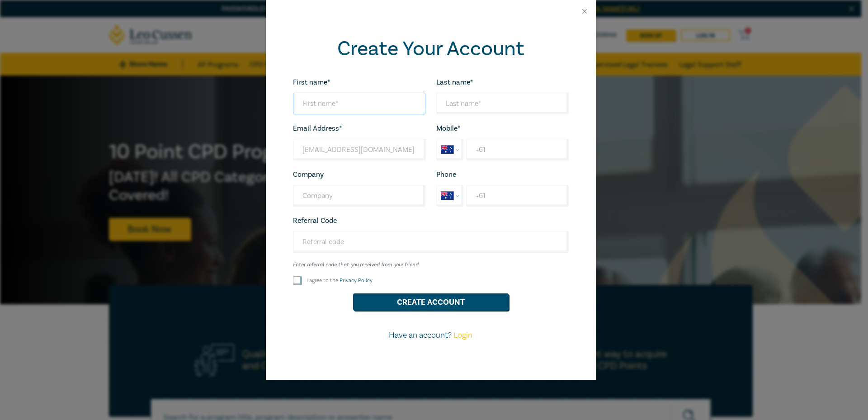
drag, startPoint x: 334, startPoint y: 100, endPoint x: 351, endPoint y: 99, distance: 17.2
click at [334, 100] on input "First name*" at bounding box center [359, 104] width 132 height 22
paste input "cinara5946"
type input "cinara5946"
click at [479, 102] on input "Last name*" at bounding box center [502, 104] width 132 height 22
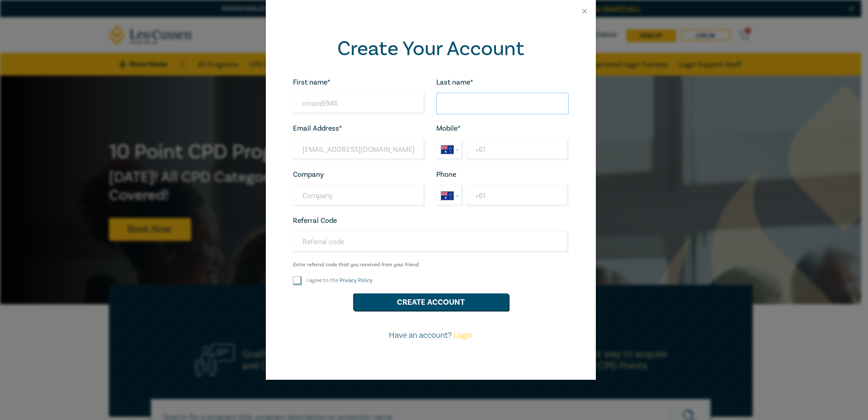
paste input "cinara5946"
type input "cinara5946"
click at [492, 153] on input "+61" at bounding box center [517, 150] width 102 height 22
type input "+6"
select select "ZZ"
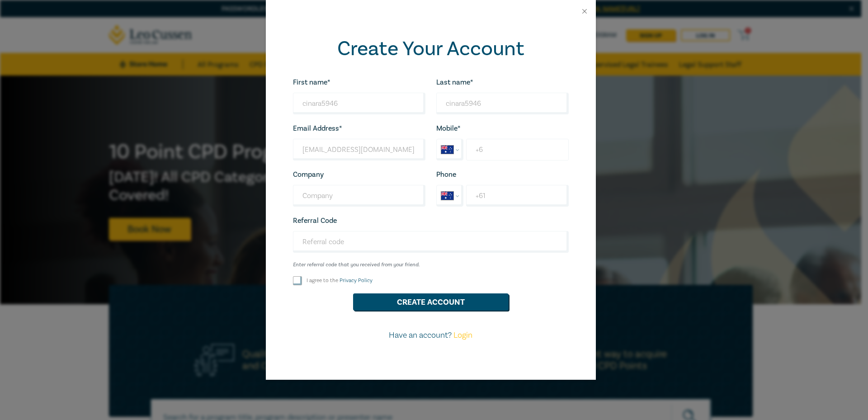
type input "+69"
select select "FM"
type input "+6"
select select "ZZ"
type input "+9"
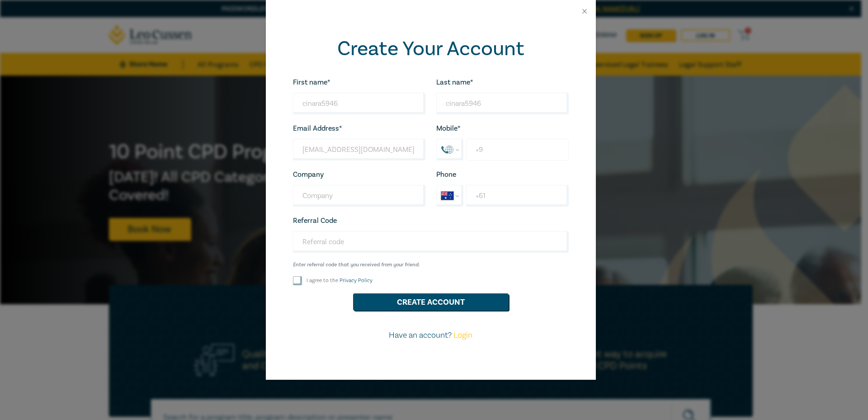
select select "IN"
type input "+91 97248 79592"
click at [298, 285] on input "I agree to the Privacy Policy" at bounding box center [297, 280] width 9 height 9
checkbox input "true"
click at [403, 303] on button "Create Account" at bounding box center [430, 301] width 155 height 17
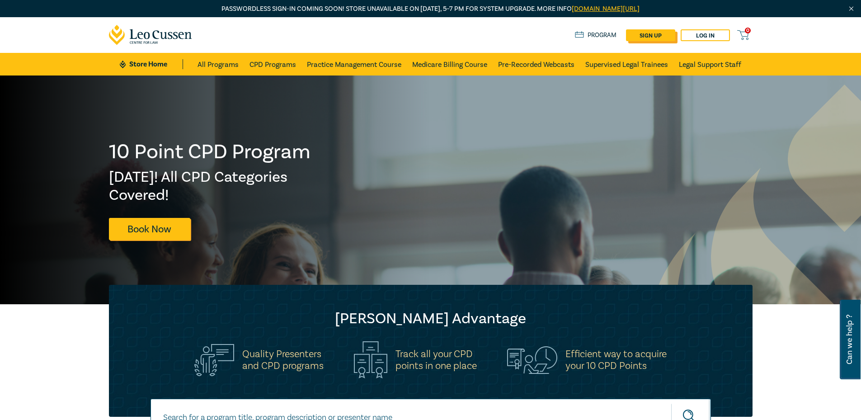
click at [650, 34] on link "sign up" at bounding box center [650, 35] width 49 height 12
select select "AU"
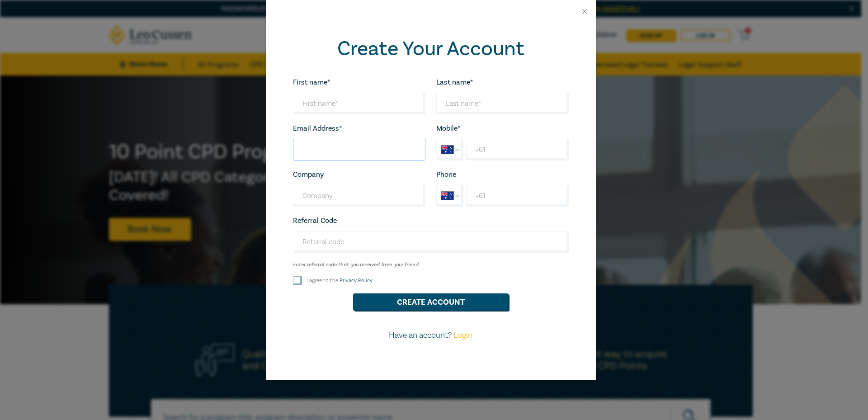
click at [338, 159] on input "Last name*" at bounding box center [359, 150] width 132 height 22
paste input "vehono6496@cavoyar.com"
click at [315, 148] on input "vehono6496@cavoyar.com" at bounding box center [359, 150] width 133 height 22
type input "vehono6496@cavoyar.com"
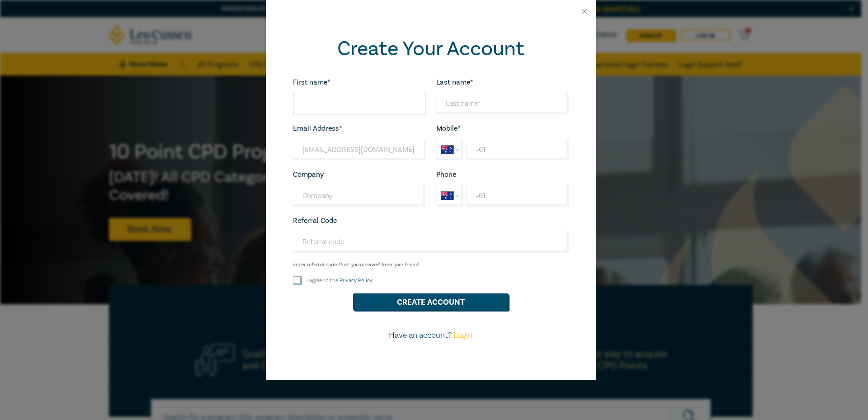
click at [326, 103] on input "First name*" at bounding box center [359, 104] width 132 height 22
paste input "vehono6496"
type input "vehono6496"
click at [450, 94] on input "Last name*" at bounding box center [502, 104] width 132 height 22
paste input "vehono6496"
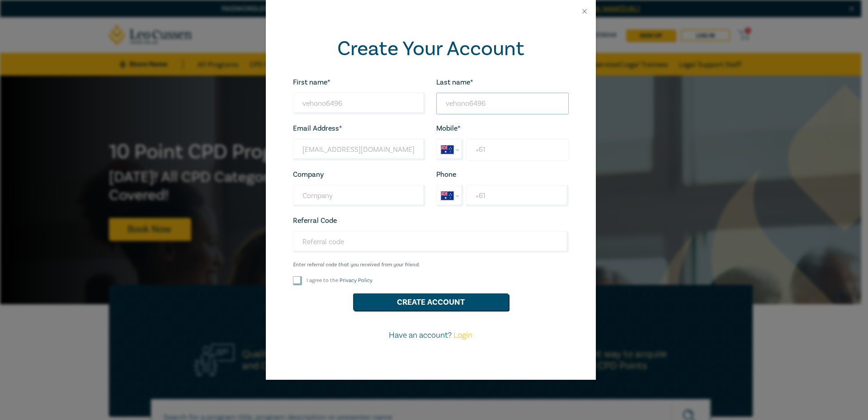
type input "vehono6496"
click at [501, 149] on input "+61" at bounding box center [517, 150] width 102 height 22
type input "+6"
select select "ZZ"
type input "+9"
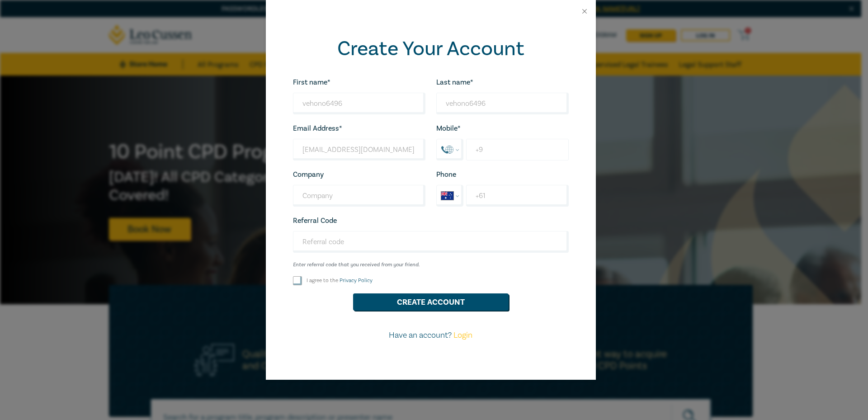
select select "IN"
type input "+91 97247 89789"
click at [298, 280] on input "I agree to the Privacy Policy" at bounding box center [297, 280] width 9 height 9
checkbox input "true"
click at [386, 305] on button "Create Account" at bounding box center [430, 301] width 155 height 17
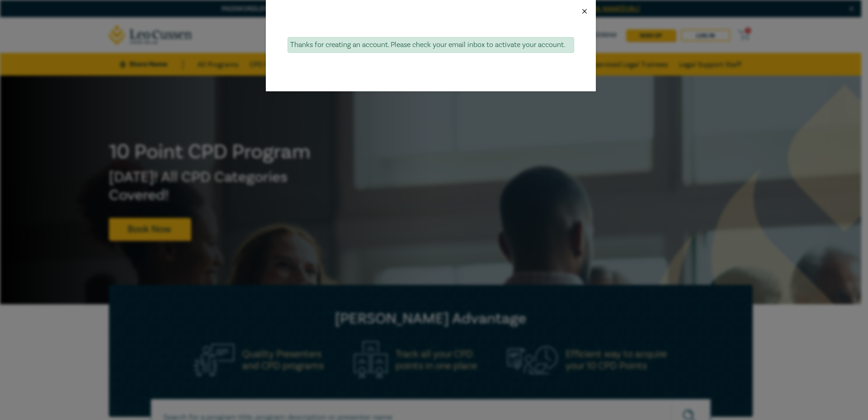
click at [583, 9] on button "Close" at bounding box center [584, 11] width 8 height 8
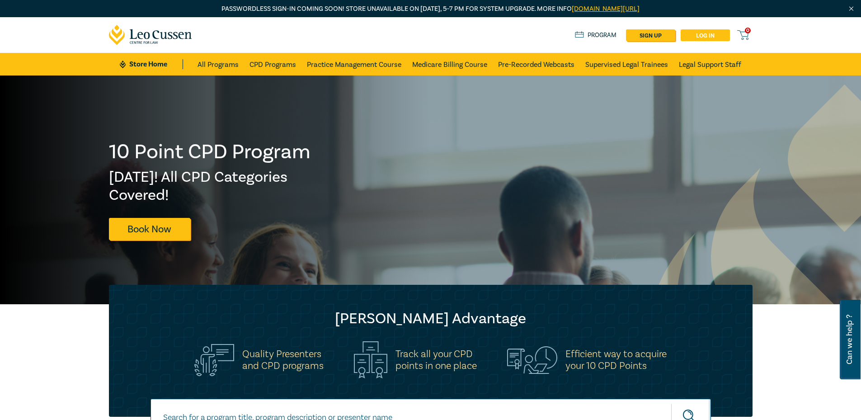
click at [708, 32] on link "Log in" at bounding box center [704, 35] width 49 height 12
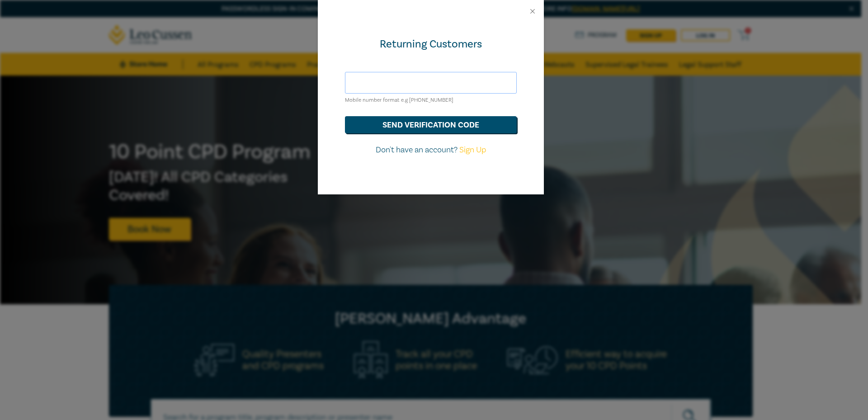
click at [405, 86] on input "text" at bounding box center [431, 83] width 172 height 22
type input "[EMAIL_ADDRESS][DOMAIN_NAME]"
click at [419, 123] on button "send verification code" at bounding box center [431, 124] width 172 height 17
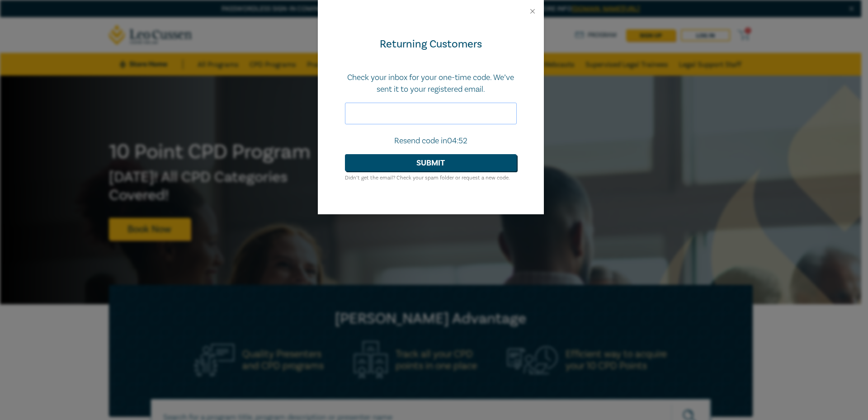
click at [442, 119] on input "text" at bounding box center [431, 114] width 172 height 22
paste input "548858"
type input "548858"
click at [482, 166] on button "Submit" at bounding box center [431, 162] width 172 height 17
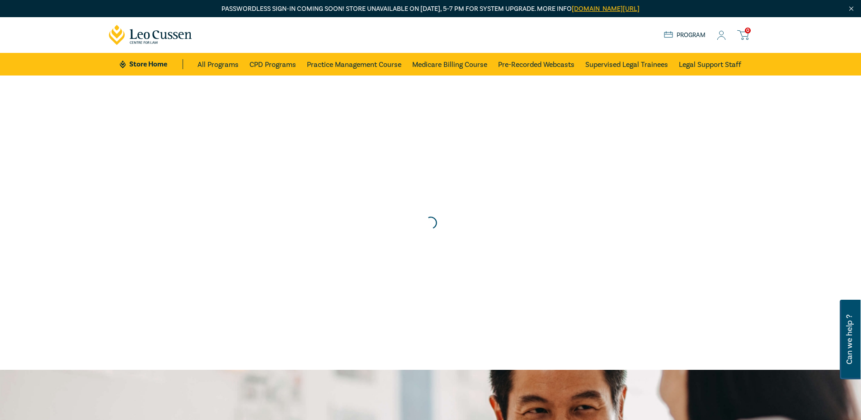
click at [719, 35] on icon at bounding box center [721, 35] width 9 height 9
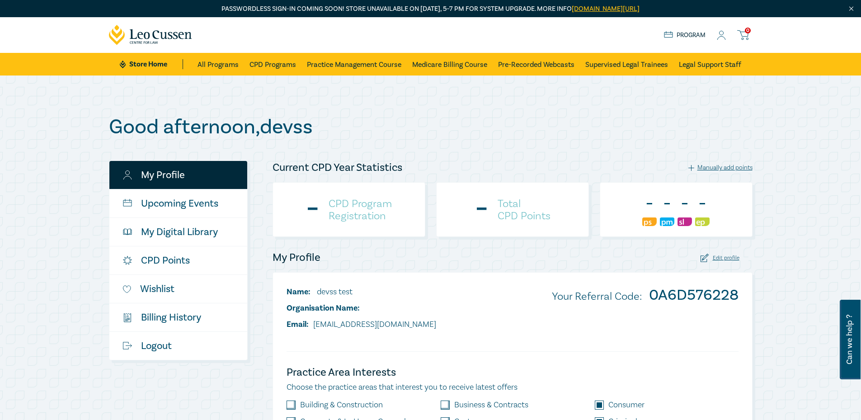
click at [180, 259] on link "CPD Points" at bounding box center [178, 260] width 138 height 28
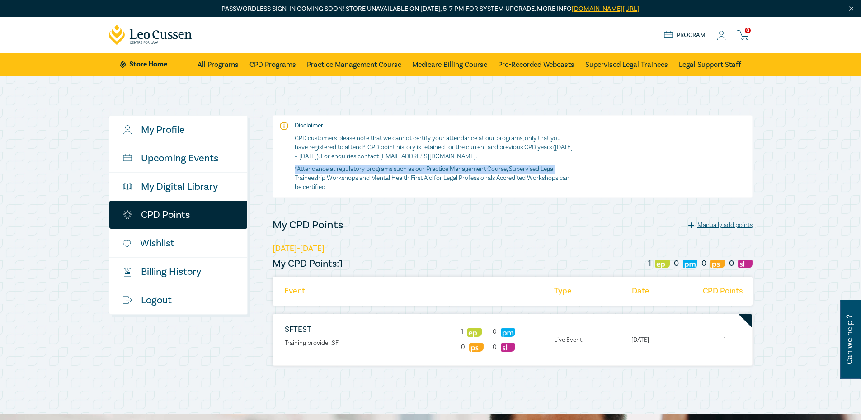
click at [789, 161] on div "My Profile Upcoming Events My Digital Library CPD Points Wishlist $ Billing His…" at bounding box center [430, 244] width 861 height 338
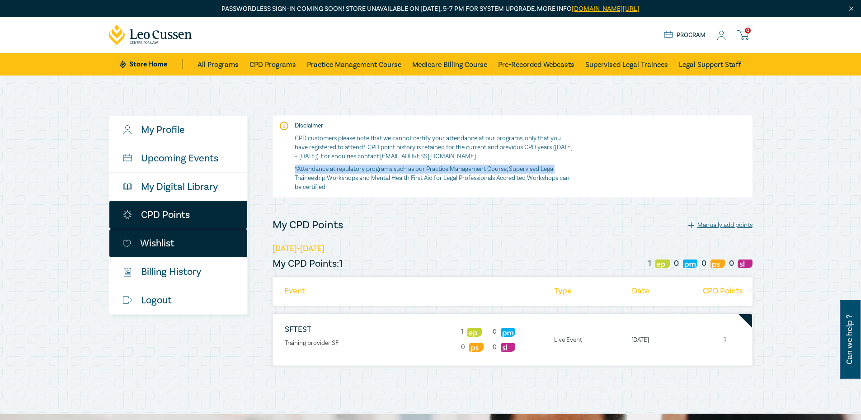
click at [189, 239] on link "Wishlist" at bounding box center [178, 243] width 138 height 28
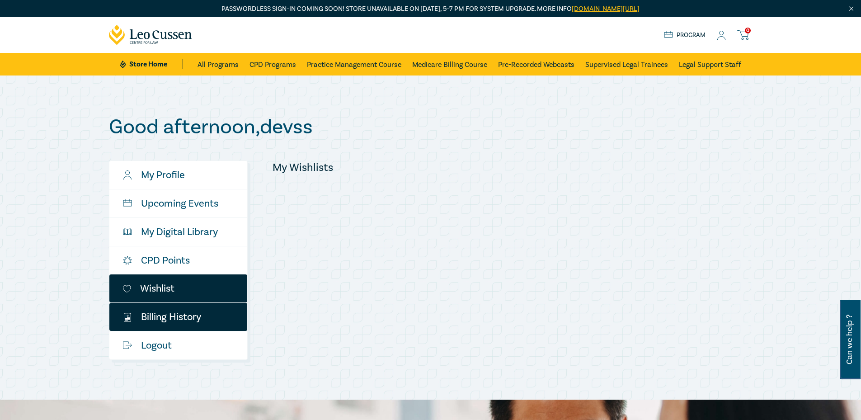
click at [175, 315] on link "$ Billing History" at bounding box center [178, 317] width 138 height 28
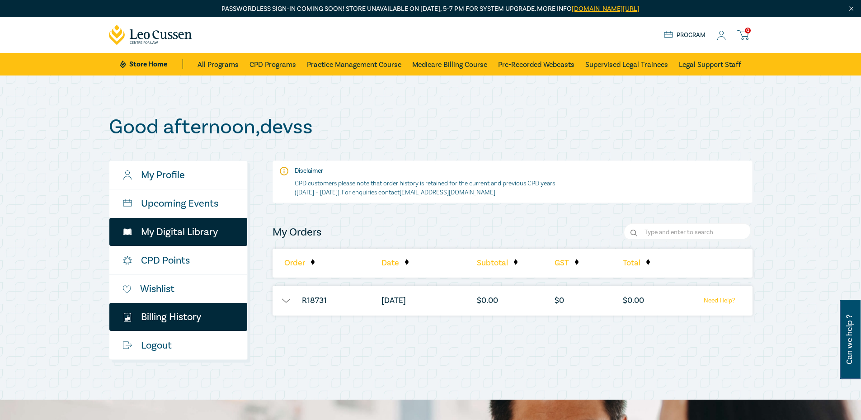
click at [210, 227] on link "My Digital Library" at bounding box center [178, 232] width 138 height 28
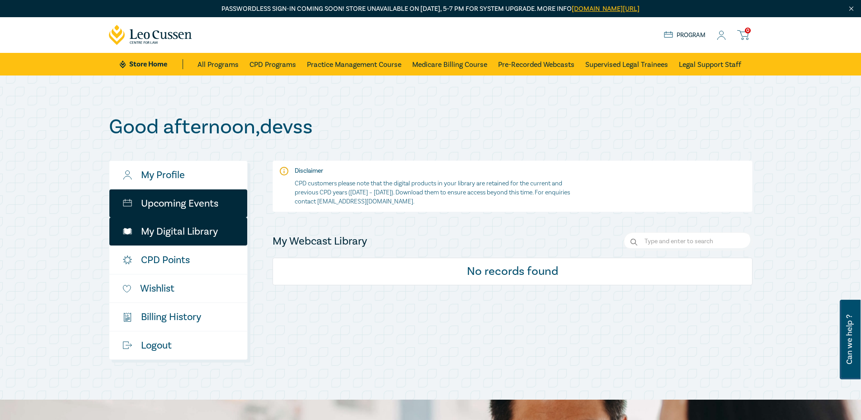
click at [209, 206] on link "Upcoming Events" at bounding box center [178, 203] width 138 height 28
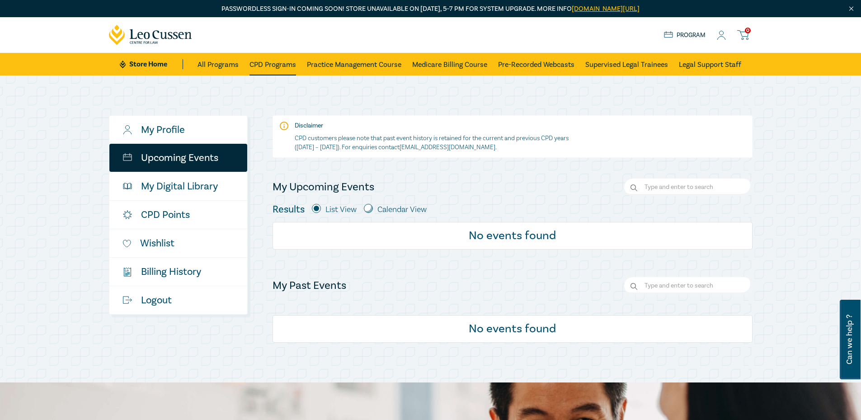
click at [264, 60] on link "CPD Programs" at bounding box center [272, 64] width 47 height 23
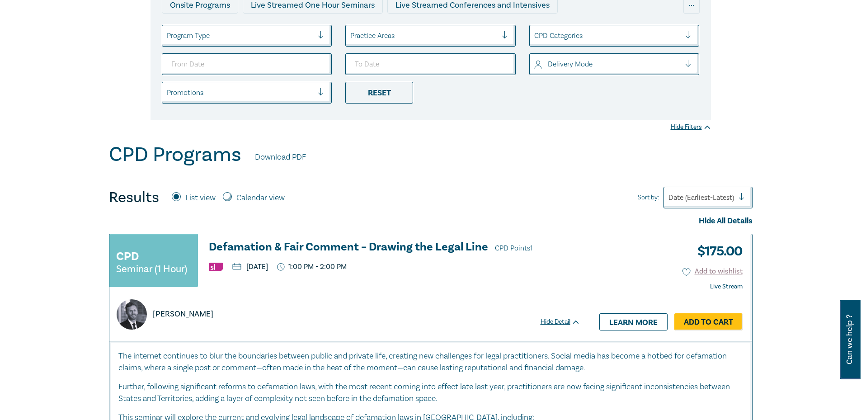
scroll to position [226, 0]
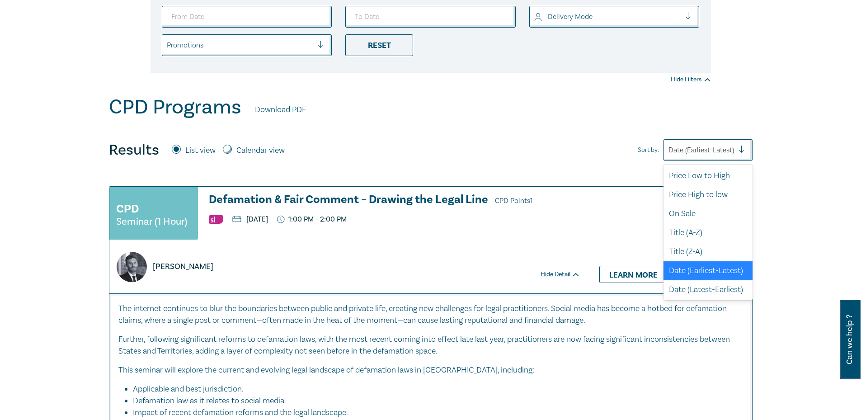
click at [696, 144] on div at bounding box center [701, 150] width 66 height 12
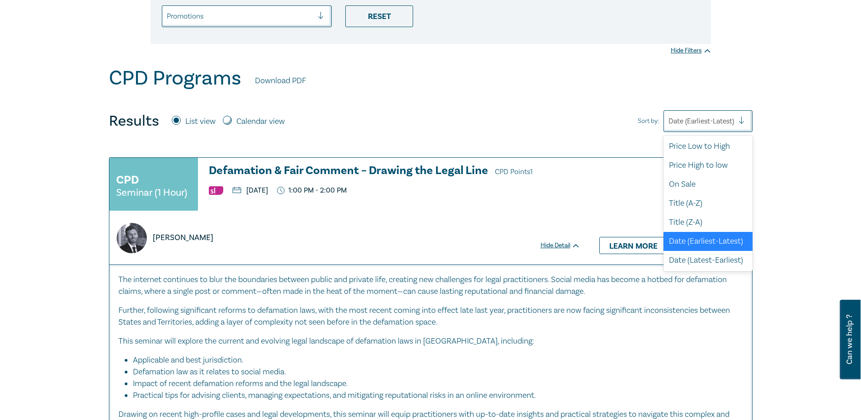
scroll to position [271, 0]
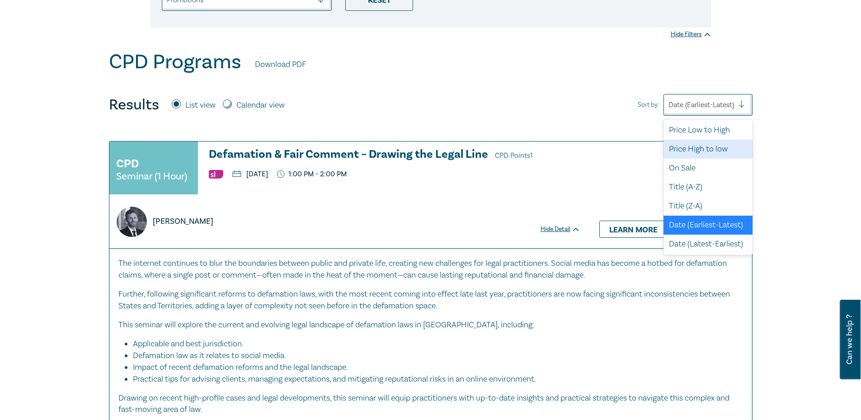
click at [695, 149] on div "Price High to low" at bounding box center [707, 149] width 89 height 19
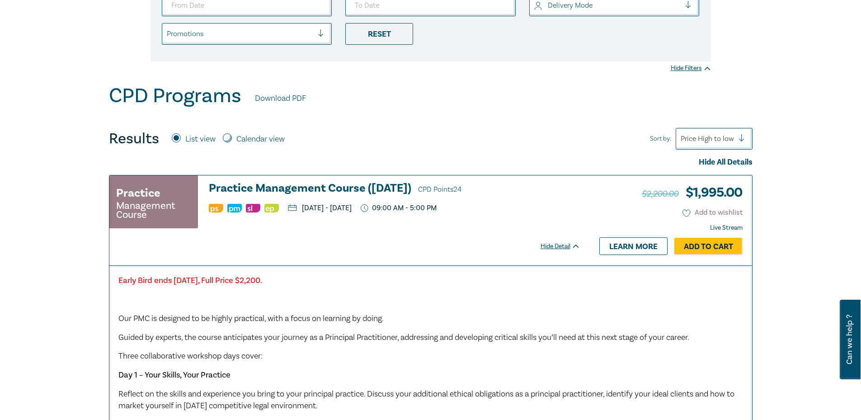
scroll to position [316, 0]
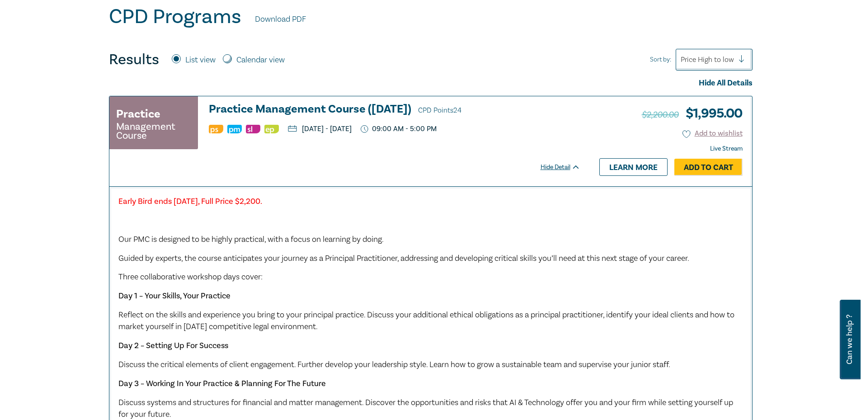
click at [715, 54] on div at bounding box center [706, 60] width 53 height 12
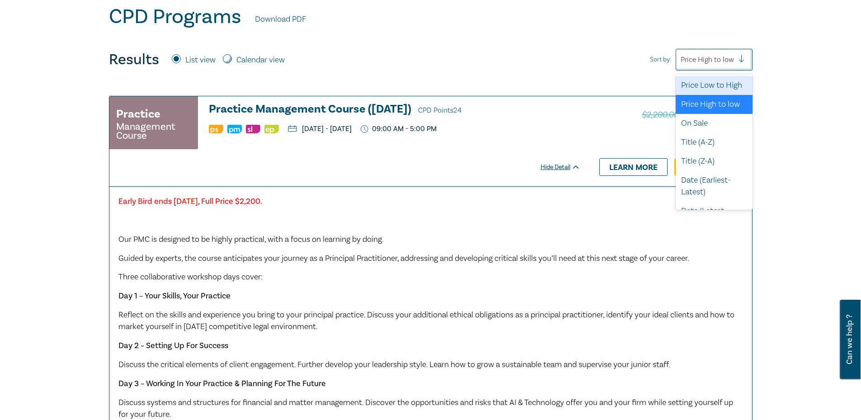
click at [717, 87] on div "Price Low to High" at bounding box center [713, 85] width 77 height 19
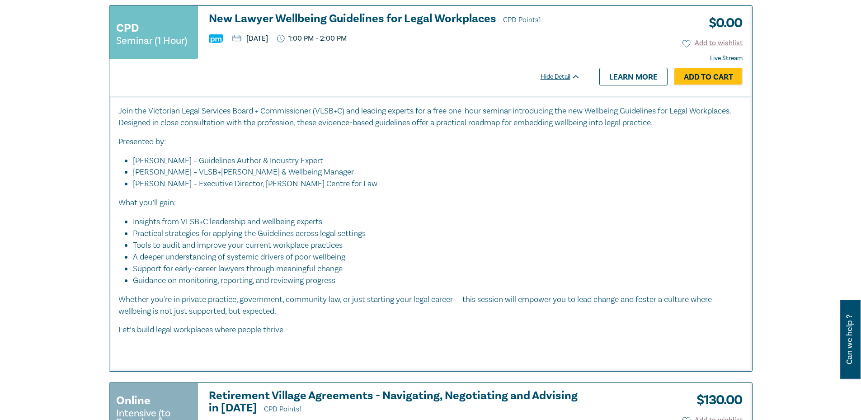
scroll to position [361, 0]
